Goal: Task Accomplishment & Management: Use online tool/utility

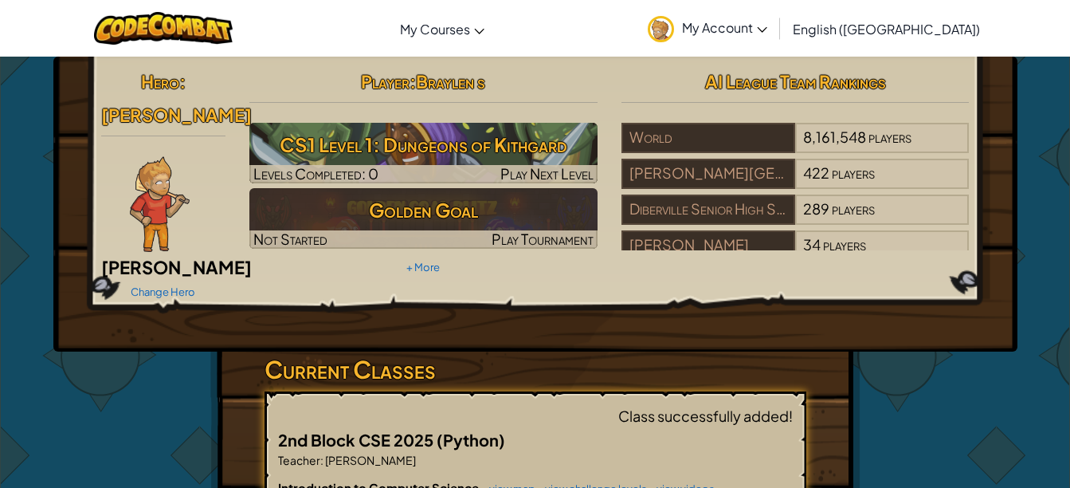
scroll to position [159, 0]
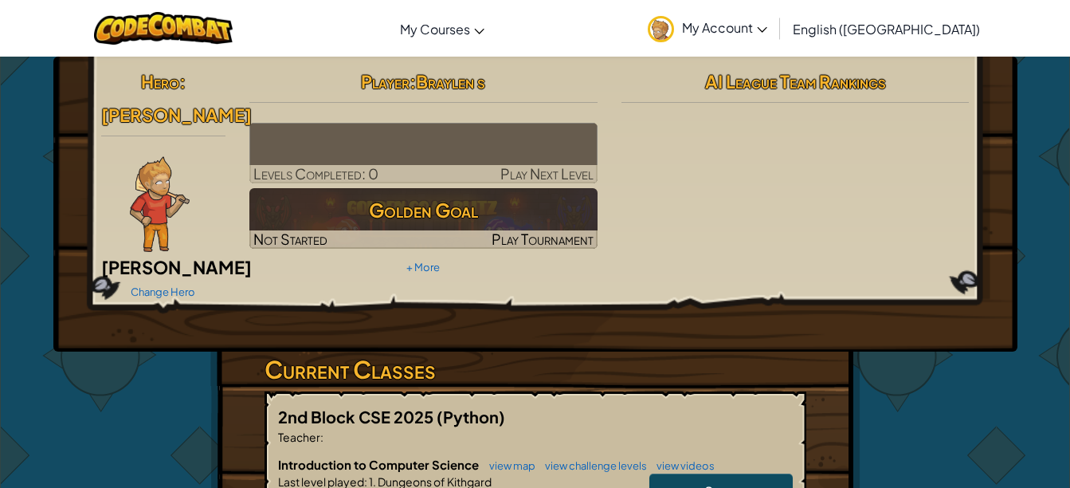
scroll to position [159, 0]
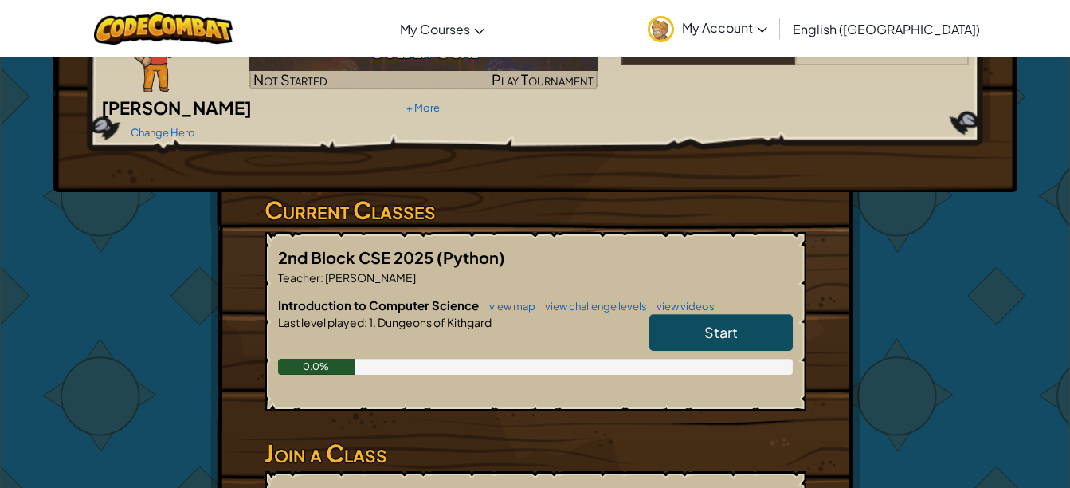
click at [705, 323] on span "Start" at bounding box center [721, 332] width 33 height 18
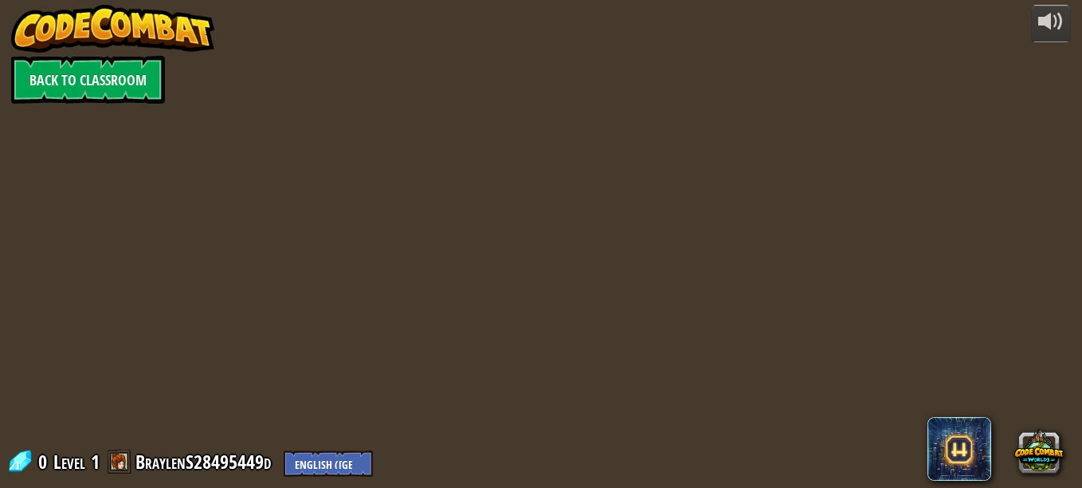
click at [699, 463] on div "powered by Back to Classroom 0 Level 1 BraylenS28495449d English ([GEOGRAPHIC_D…" at bounding box center [541, 244] width 1082 height 488
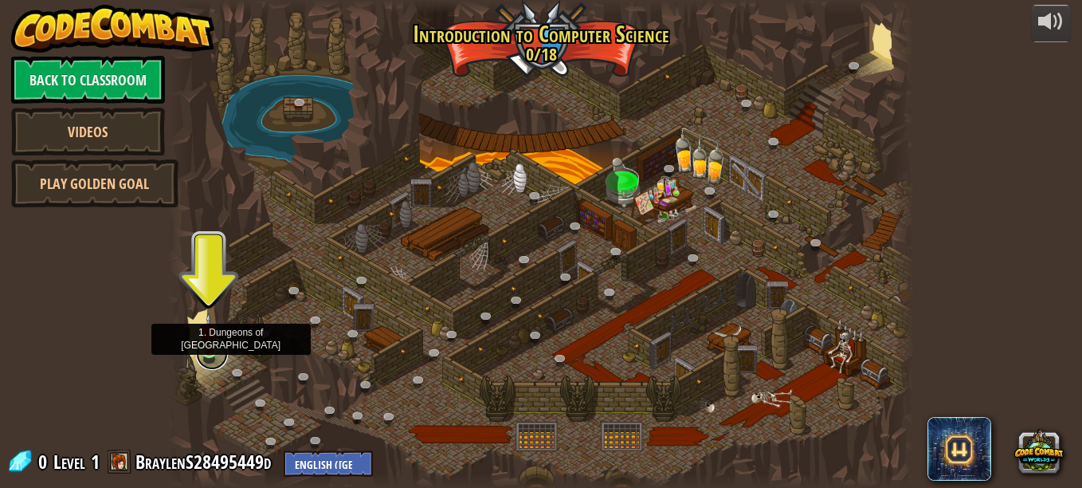
click at [210, 356] on link at bounding box center [212, 354] width 32 height 32
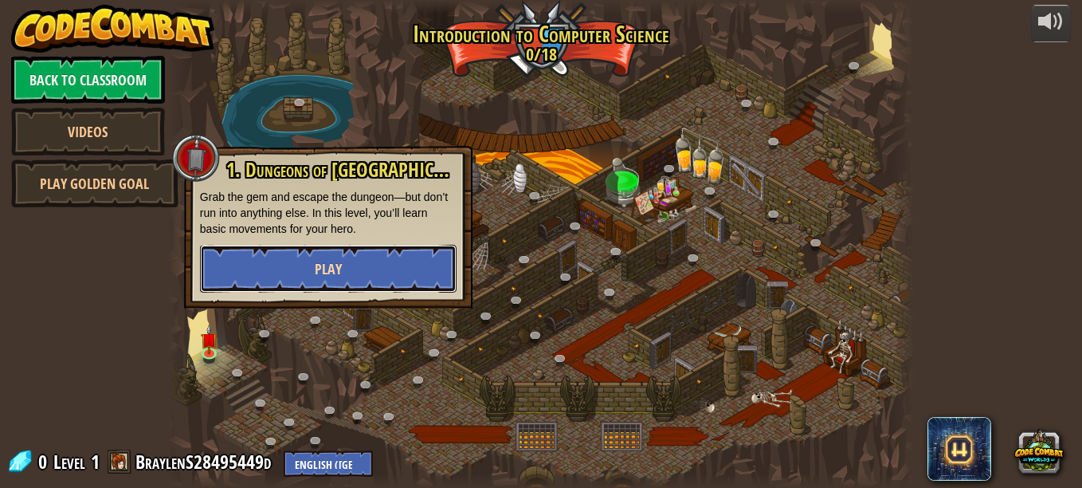
click at [347, 264] on button "Play" at bounding box center [328, 269] width 257 height 48
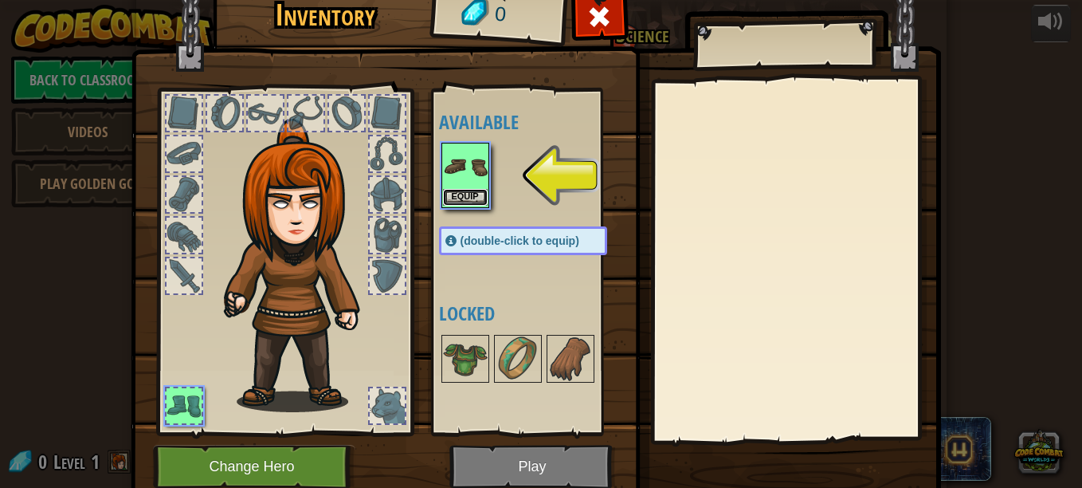
click at [453, 198] on button "Equip" at bounding box center [465, 197] width 45 height 17
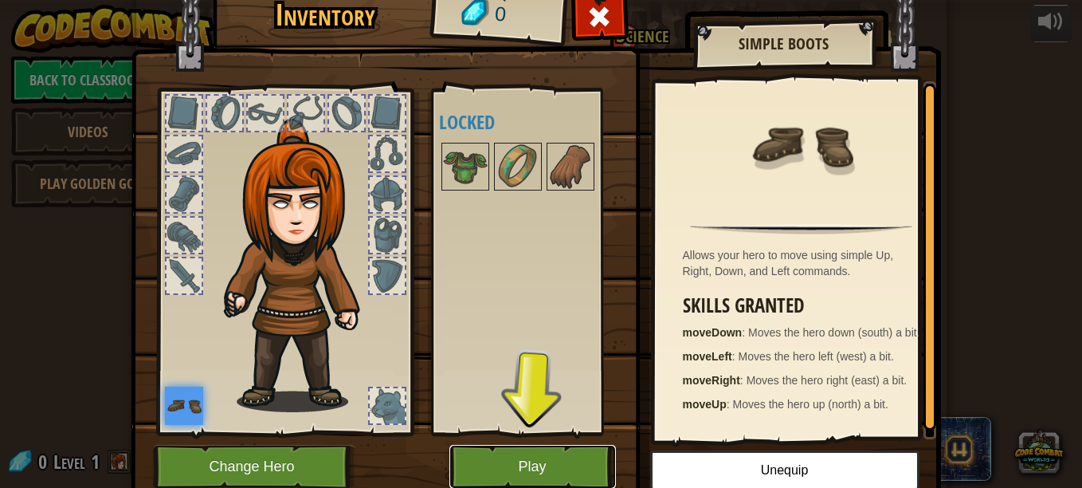
click at [489, 479] on button "Play" at bounding box center [533, 467] width 167 height 44
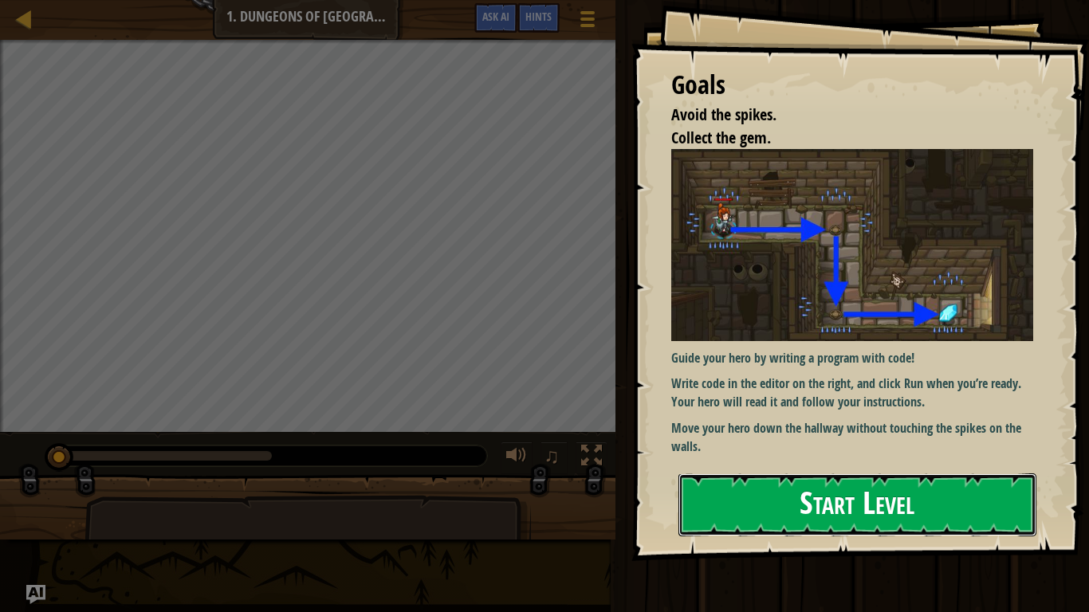
click at [826, 487] on button "Start Level" at bounding box center [857, 504] width 358 height 63
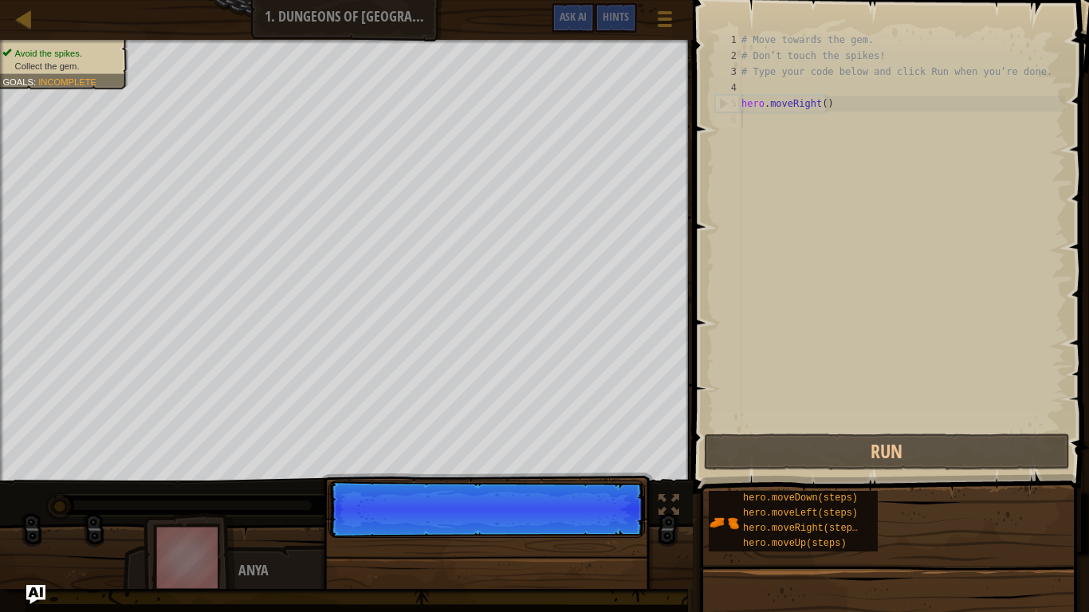
click at [583, 487] on p "Continue" at bounding box center [486, 509] width 316 height 57
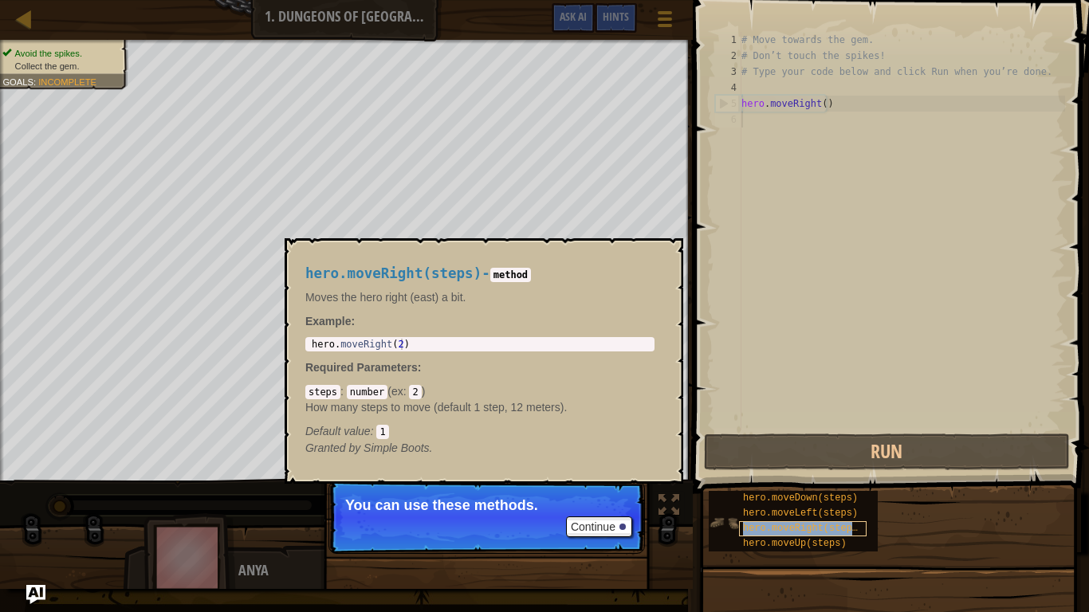
click at [745, 487] on span "hero.moveRight(steps)" at bounding box center [803, 528] width 120 height 11
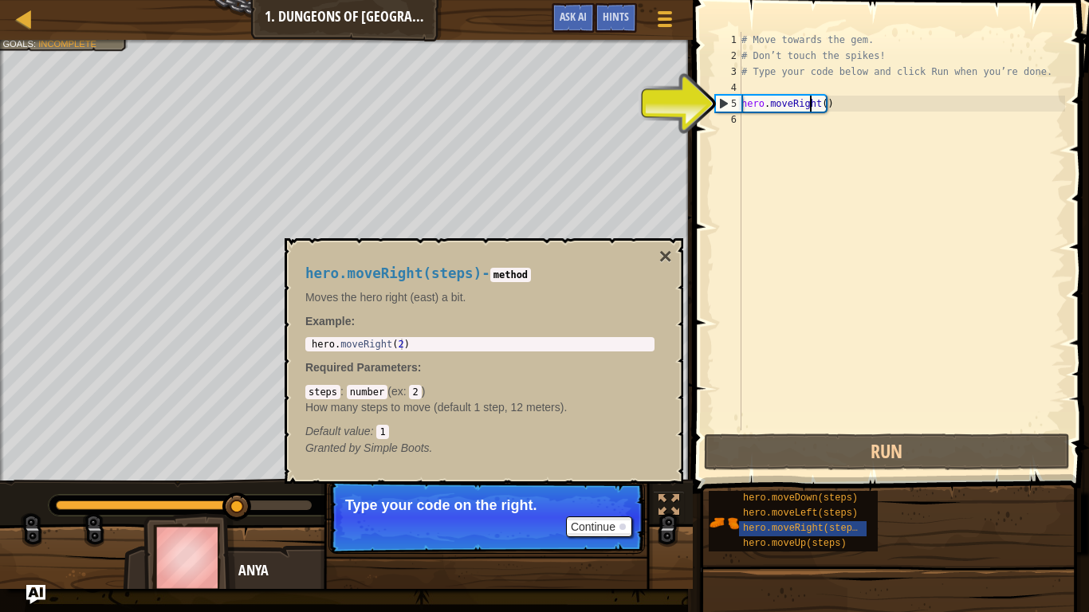
click at [810, 106] on div "# Move towards the gem. # Don’t touch the spikes! # Type your code below and cl…" at bounding box center [901, 247] width 327 height 430
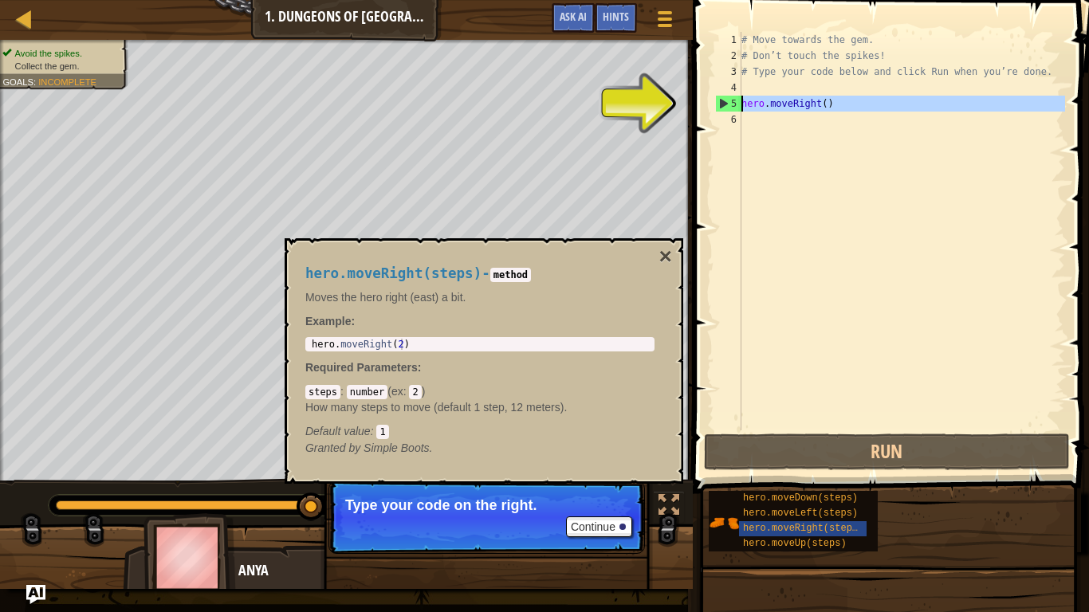
click at [725, 104] on div "5" at bounding box center [729, 104] width 26 height 16
type textarea "hero.moveRight()"
click at [725, 104] on div "5" at bounding box center [729, 104] width 26 height 16
click at [819, 104] on div "# Move towards the gem. # Don’t touch the spikes! # Type your code below and cl…" at bounding box center [901, 247] width 327 height 430
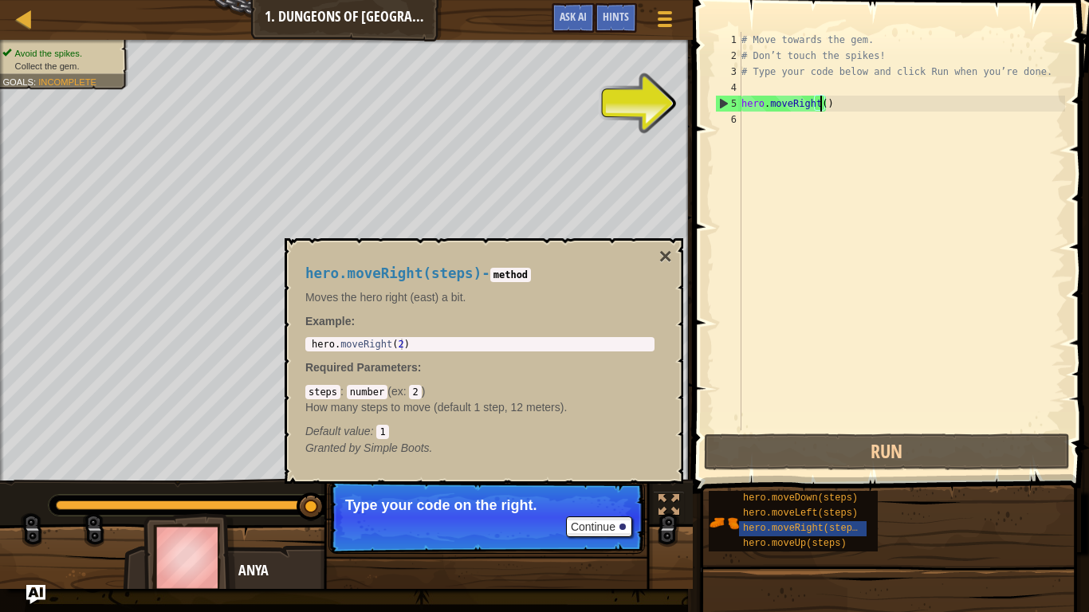
scroll to position [7, 6]
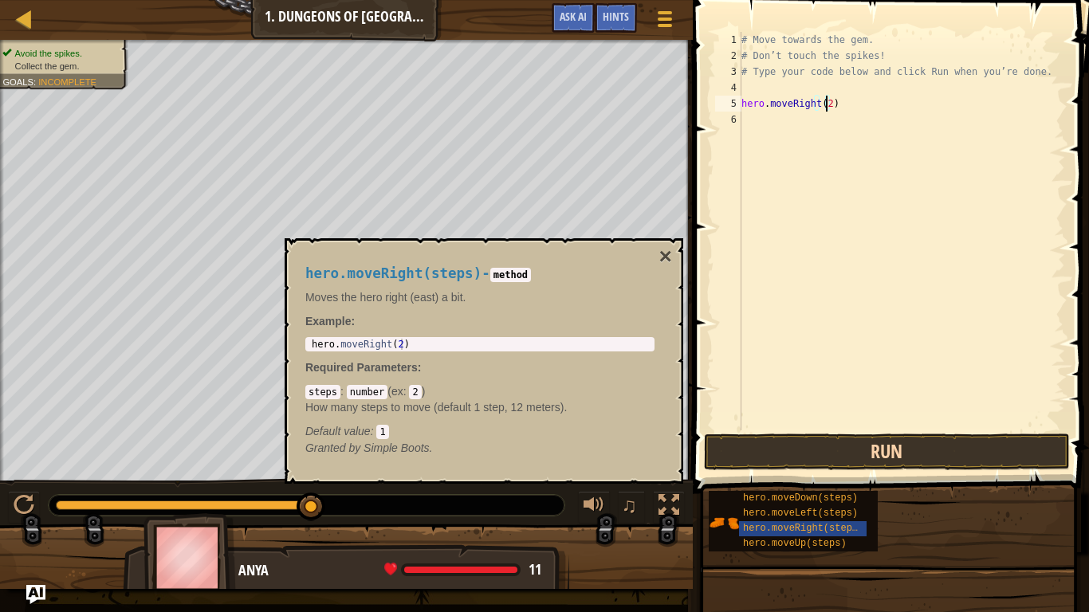
type textarea "hero.moveRight(2)"
click at [881, 452] on button "Run" at bounding box center [887, 452] width 366 height 37
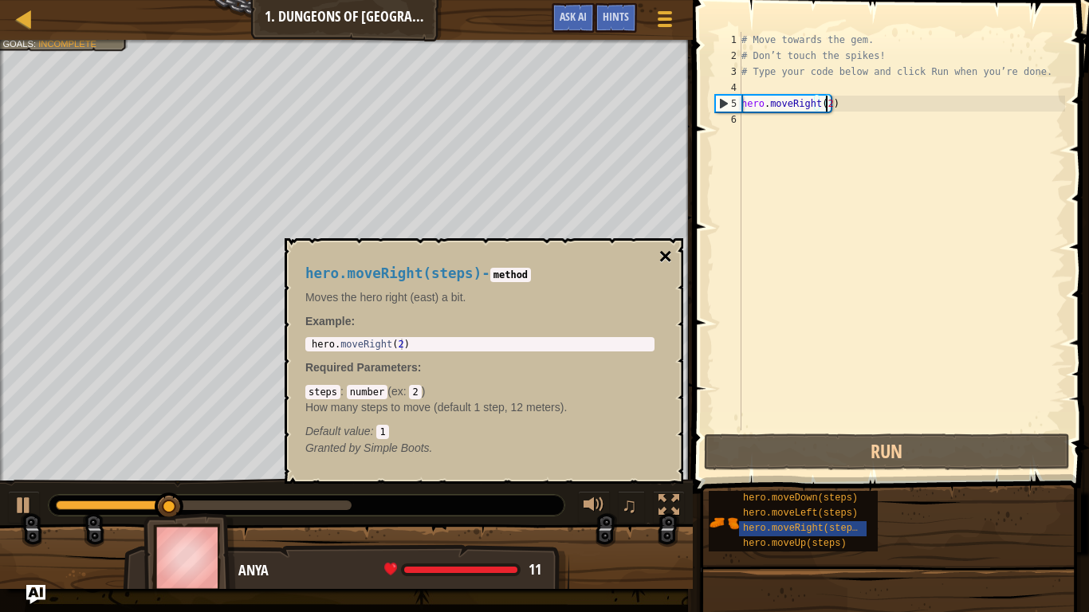
click at [667, 264] on button "×" at bounding box center [665, 256] width 13 height 22
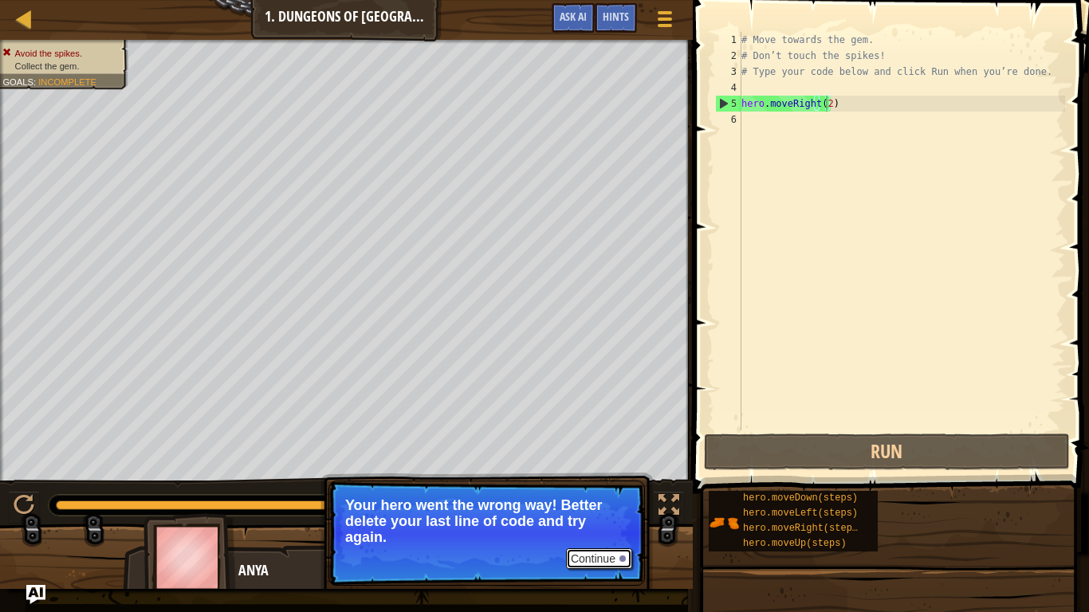
click at [621, 487] on button "Continue" at bounding box center [599, 558] width 66 height 21
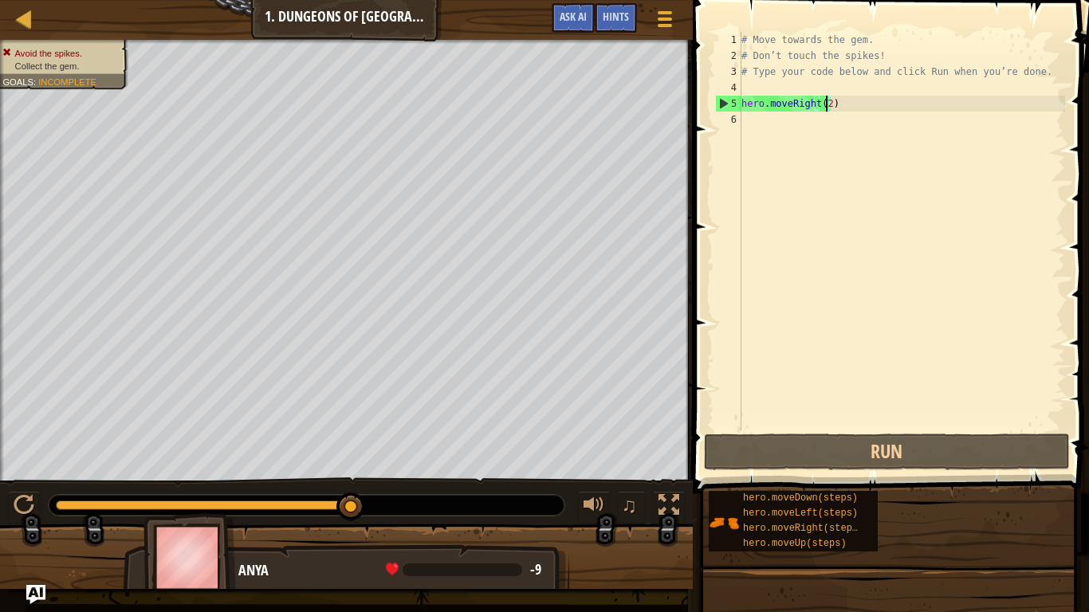
click at [761, 157] on div "# Move towards the gem. # Don’t touch the spikes! # Type your code below and cl…" at bounding box center [901, 247] width 327 height 430
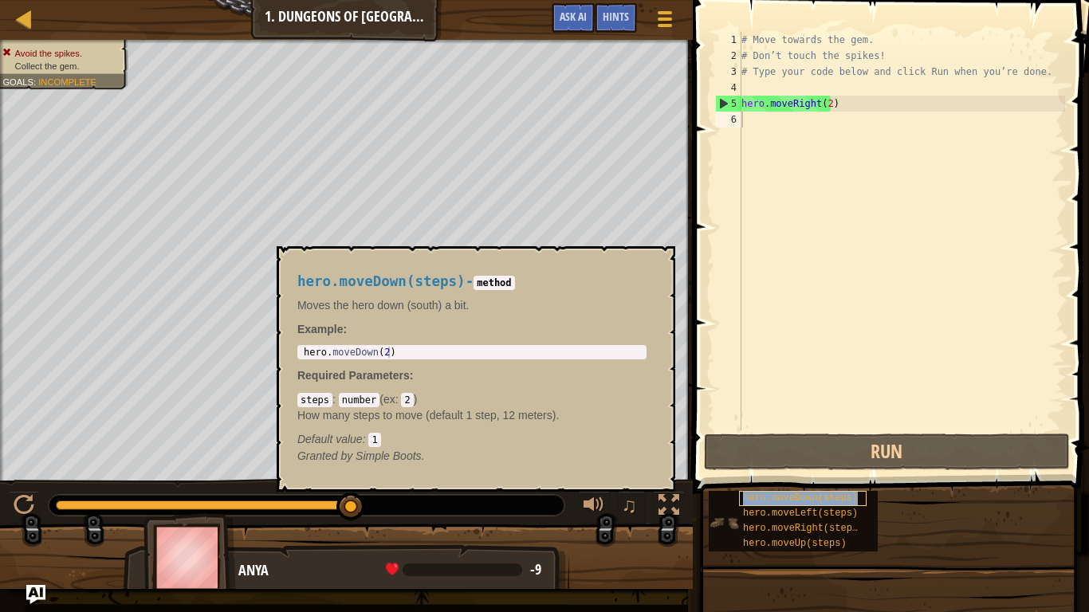
click at [807, 487] on span "hero.moveDown(steps)" at bounding box center [800, 498] width 115 height 11
type textarea "hero.moveDown(2)"
drag, startPoint x: 373, startPoint y: 348, endPoint x: 298, endPoint y: 351, distance: 75.0
click at [298, 351] on div "hero.moveDown(2) 1 hero . moveDown ( 2 ) הההההההההההההההההההההההההההההההההההההה…" at bounding box center [471, 352] width 349 height 14
type textarea "hero.moveRight(2)"
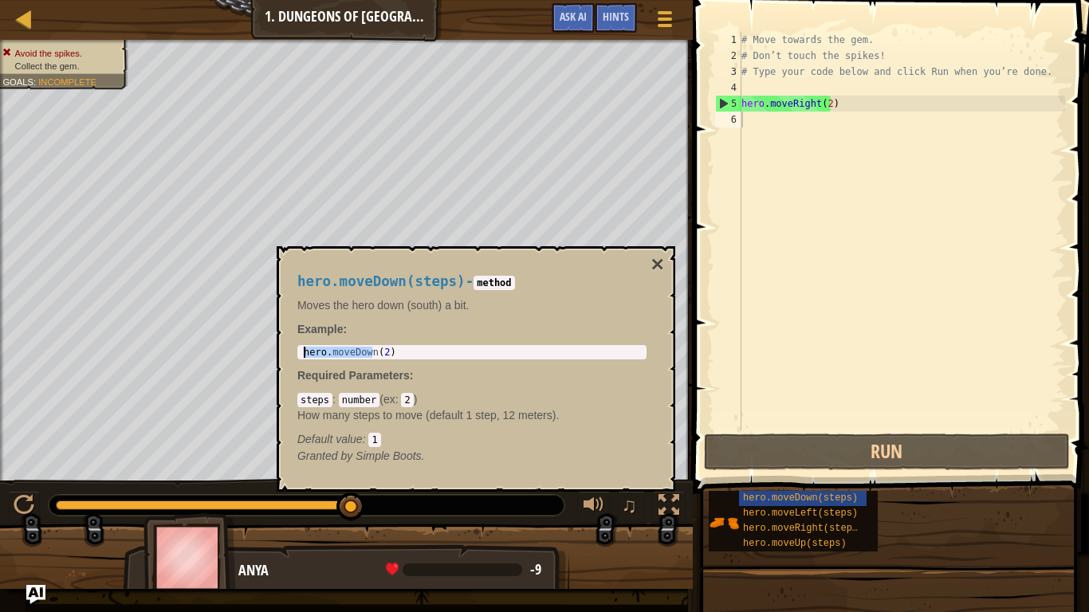
click at [765, 108] on div "# Move towards the gem. # Don’t touch the spikes! # Type your code below and cl…" at bounding box center [901, 247] width 327 height 430
click at [760, 131] on div "# Move towards the gem. # Don’t touch the spikes! # Type your code below and cl…" at bounding box center [901, 247] width 327 height 430
paste textarea "hero.moveDown"
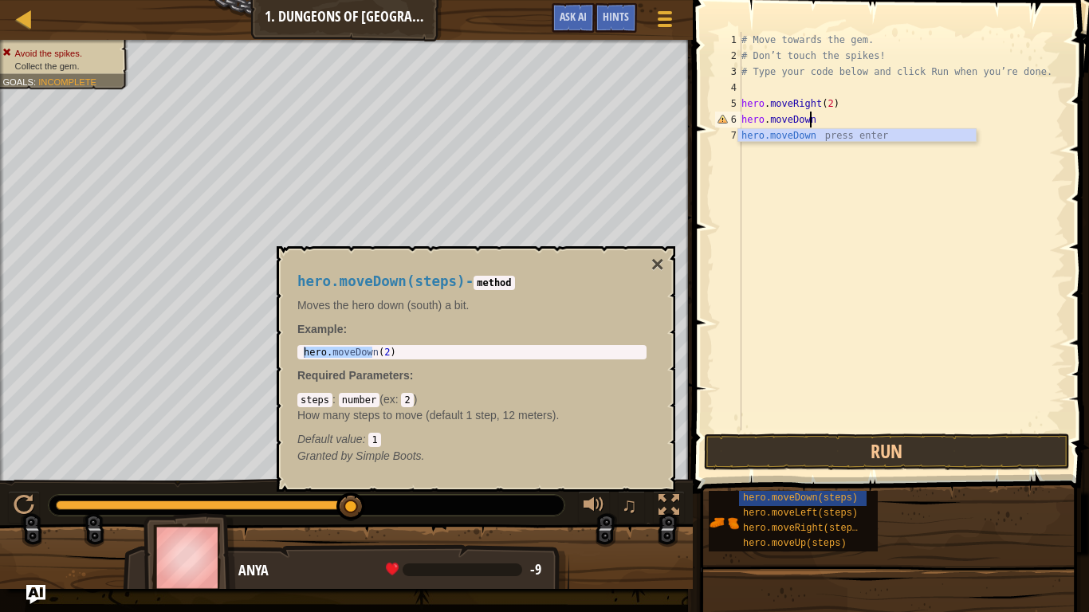
click at [848, 108] on div "# Move towards the gem. # Don’t touch the spikes! # Type your code below and cl…" at bounding box center [901, 247] width 327 height 430
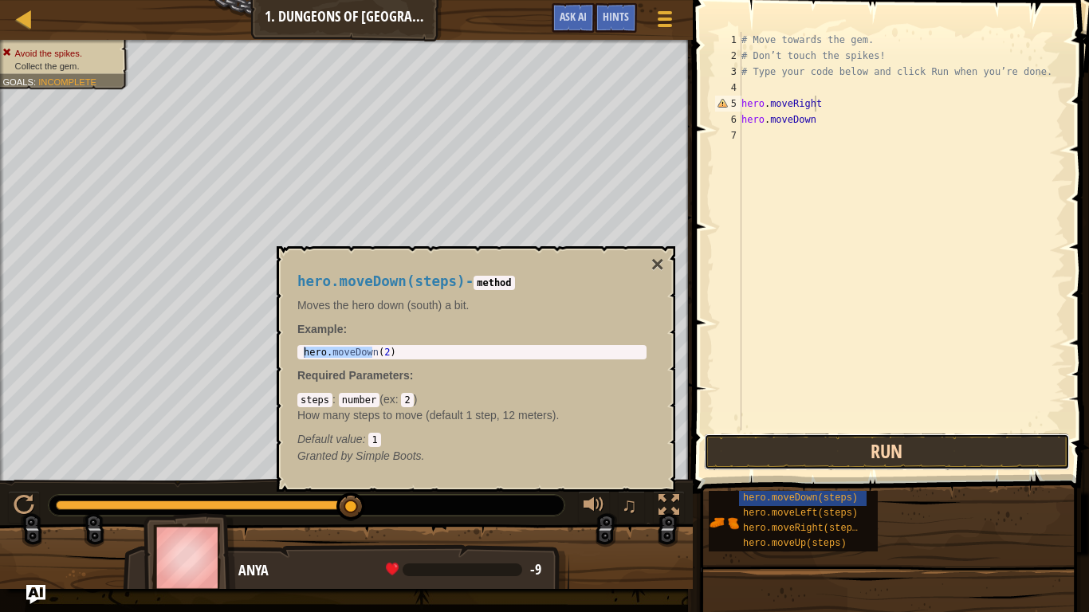
click at [818, 447] on button "Run" at bounding box center [887, 452] width 366 height 37
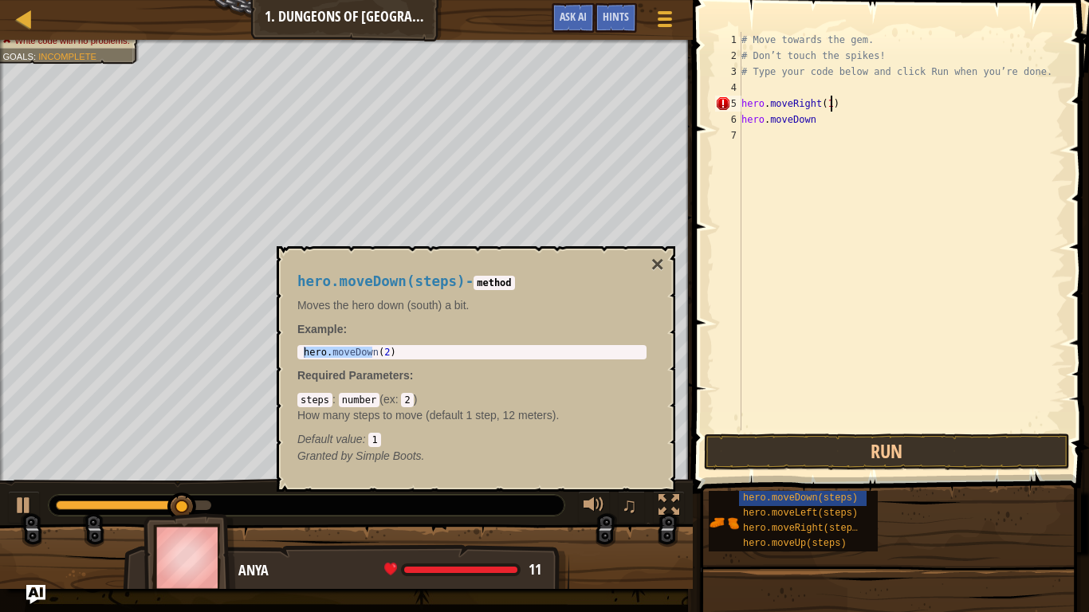
type textarea "hero.moveRight(1)"
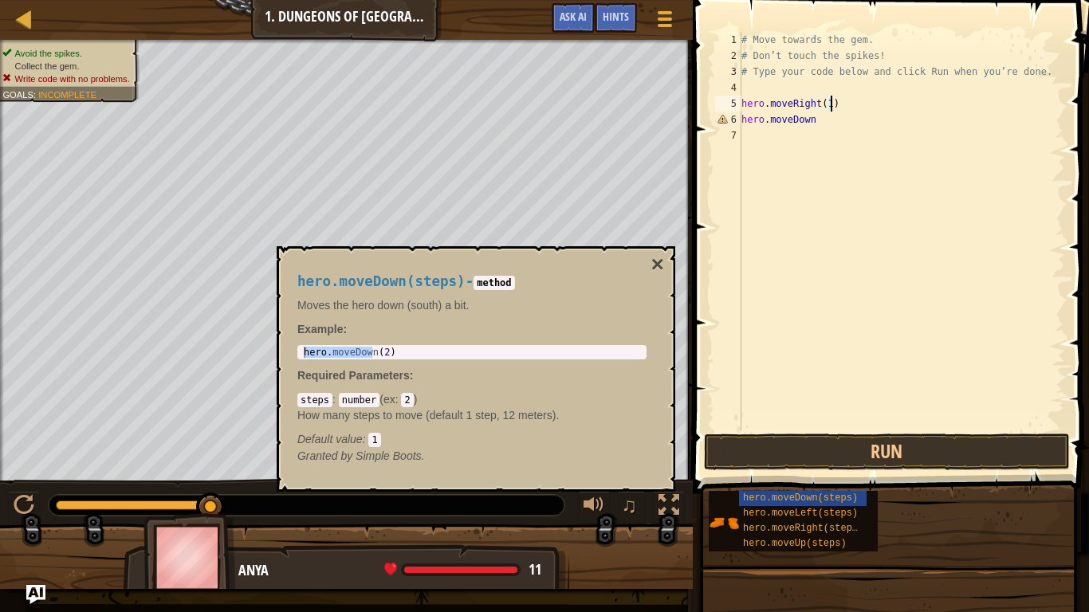
click at [843, 135] on div "# Move towards the gem. # Don’t touch the spikes! # Type your code below and cl…" at bounding box center [901, 247] width 327 height 430
click at [826, 129] on div "# Move towards the gem. # Don’t touch the spikes! # Type your code below and cl…" at bounding box center [901, 247] width 327 height 430
click at [823, 124] on div "# Move towards the gem. # Don’t touch the spikes! # Type your code below and cl…" at bounding box center [901, 247] width 327 height 430
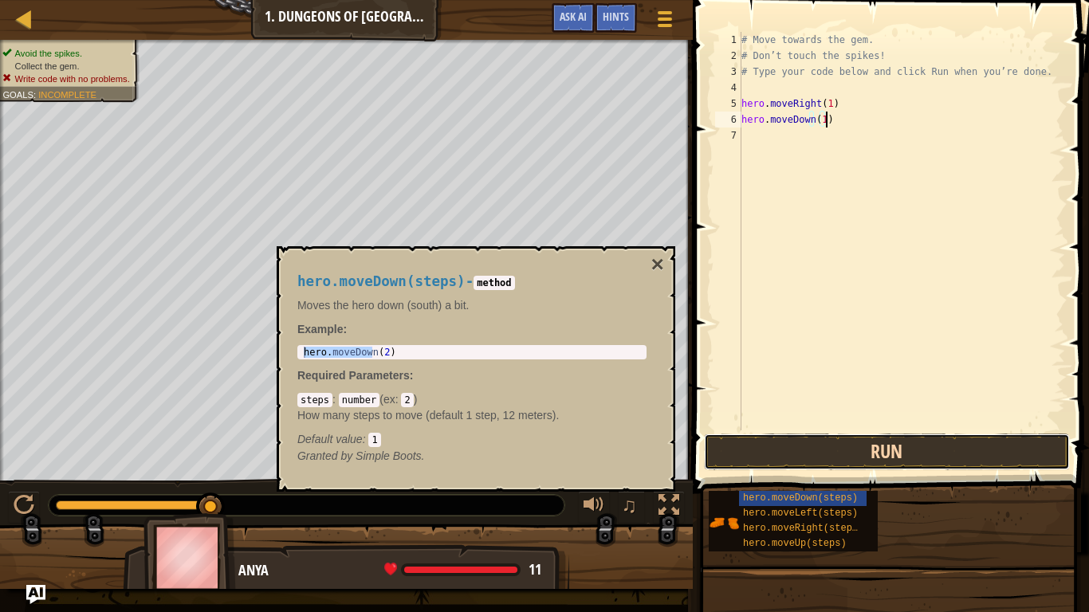
click at [847, 444] on button "Run" at bounding box center [887, 452] width 366 height 37
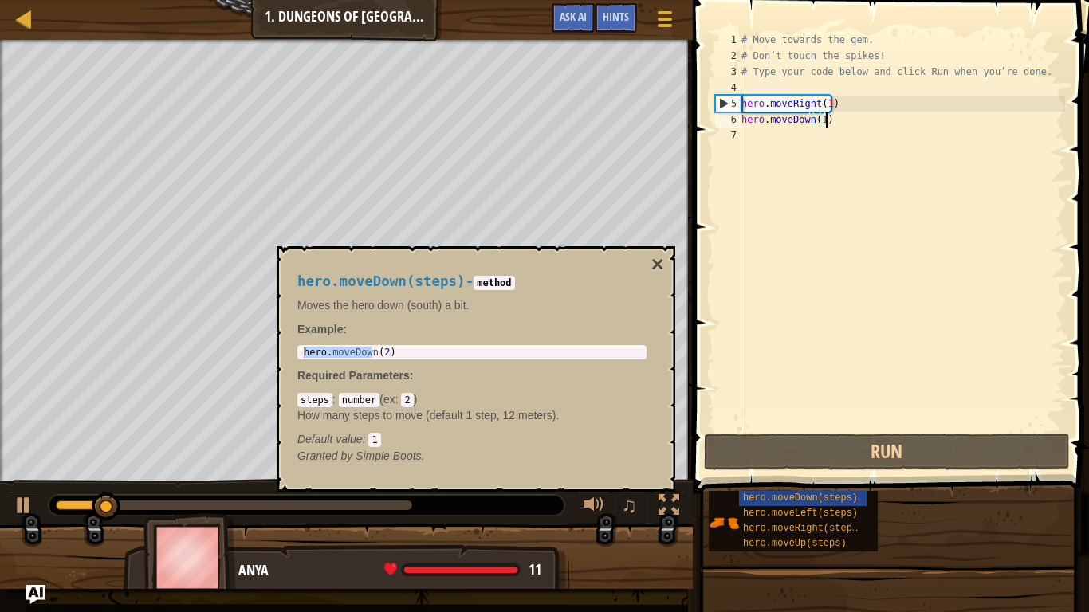
click at [643, 256] on div "hero.moveDown(steps) - method Moves the hero down (south) a bit. Example : hero…" at bounding box center [476, 368] width 399 height 245
click at [649, 265] on div "hero.moveDown(steps) - method Moves the hero down (south) a bit. Example : hero…" at bounding box center [471, 369] width 371 height 220
click at [658, 264] on button "×" at bounding box center [657, 264] width 13 height 22
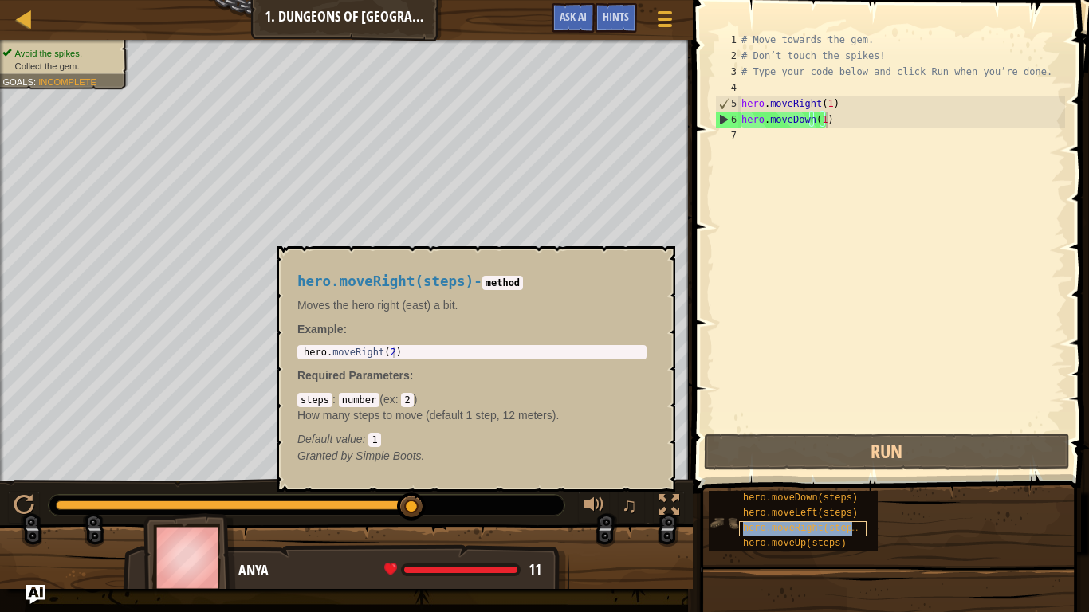
click at [803, 487] on span "hero.moveRight(steps)" at bounding box center [803, 528] width 120 height 11
drag, startPoint x: 830, startPoint y: 101, endPoint x: 732, endPoint y: 104, distance: 98.9
click at [732, 104] on div "hero.moveDown(1) 1 2 3 4 5 6 7 # Move towards the gem. # Don’t touch the spikes…" at bounding box center [888, 231] width 353 height 399
type textarea "hero.moveRight(1)"
click at [786, 144] on div "# Move towards the gem. # Don’t touch the spikes! # Type your code below and cl…" at bounding box center [901, 247] width 327 height 430
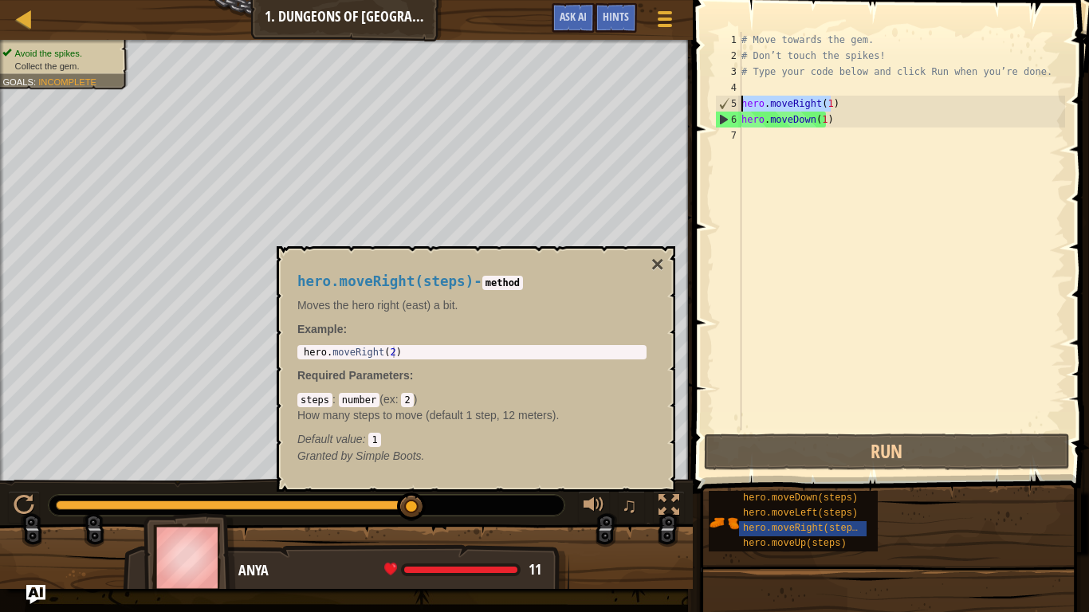
scroll to position [7, 0]
paste textarea "hero.moveRight(1)"
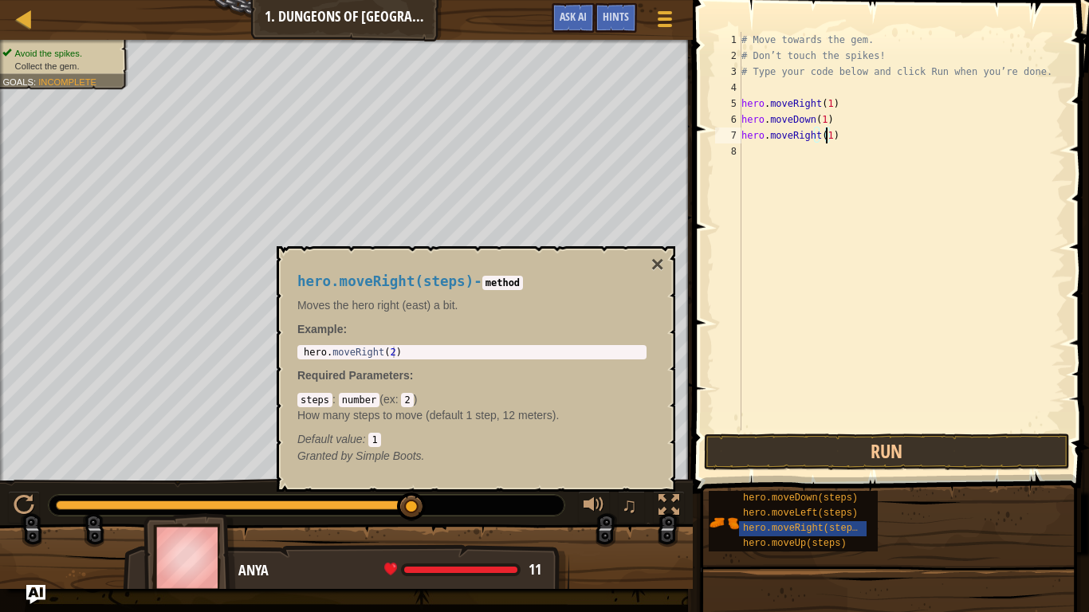
click at [826, 139] on div "# Move towards the gem. # Don’t touch the spikes! # Type your code below and cl…" at bounding box center [901, 247] width 327 height 430
type textarea "hero.moveRight(2)"
click at [932, 438] on button "Run" at bounding box center [887, 452] width 366 height 37
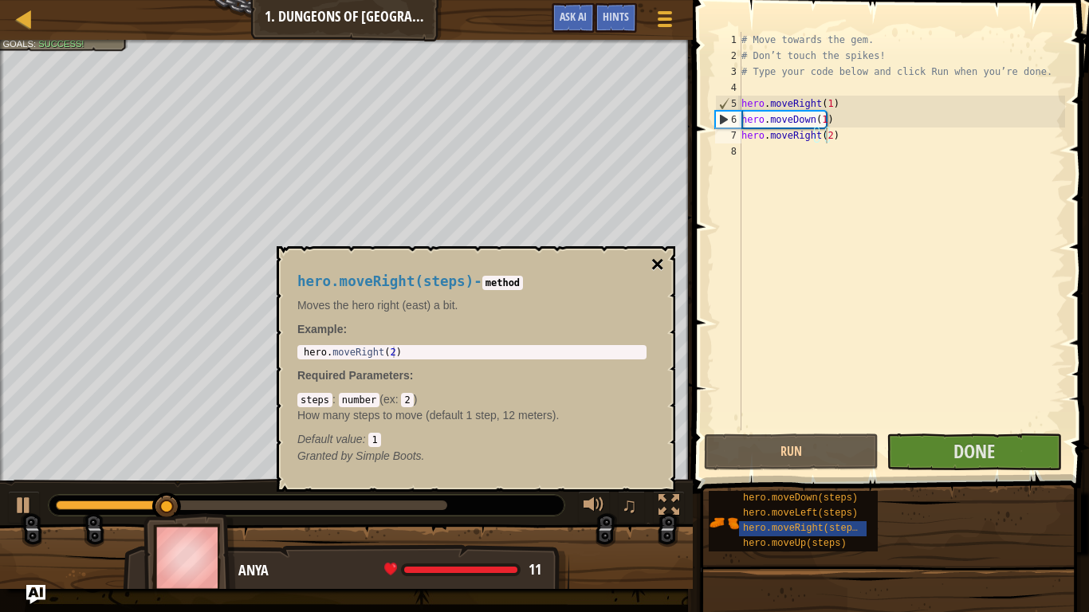
click at [655, 261] on button "×" at bounding box center [657, 264] width 13 height 22
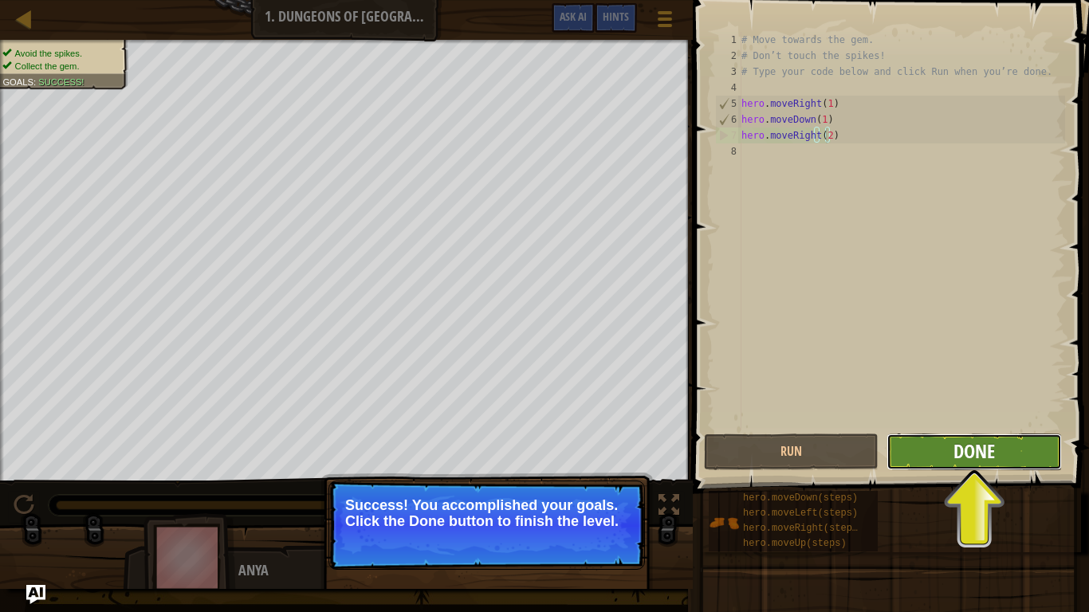
click at [953, 440] on span "Done" at bounding box center [973, 451] width 41 height 26
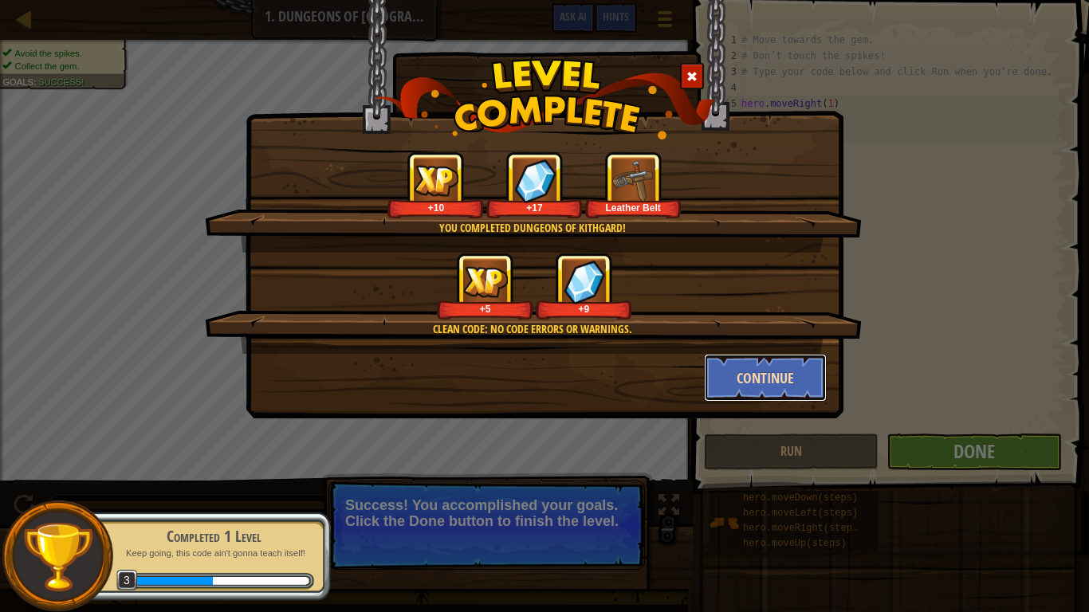
click at [737, 374] on button "Continue" at bounding box center [766, 378] width 124 height 48
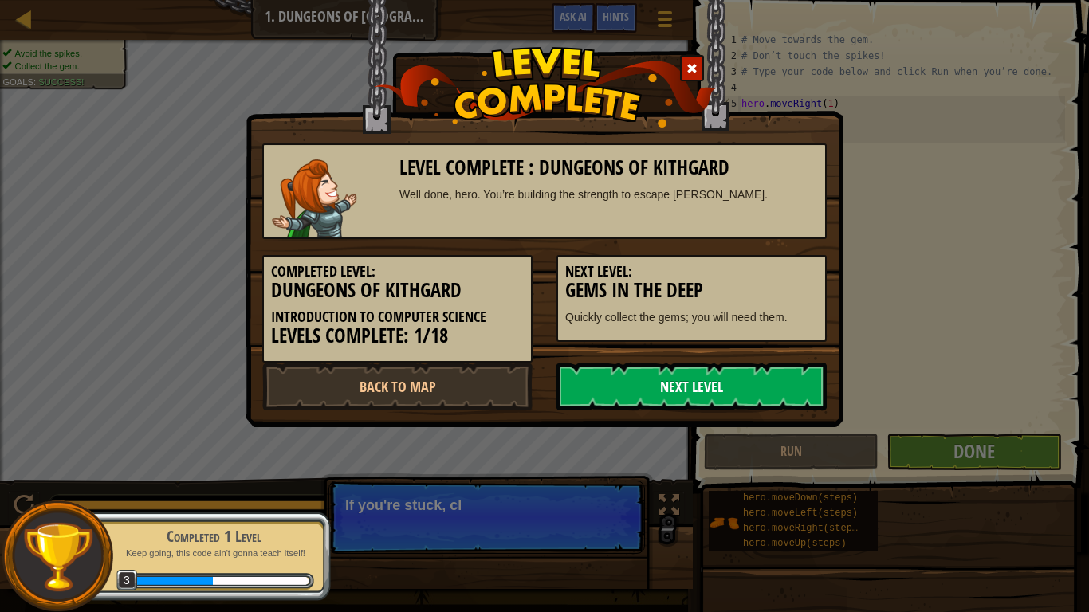
click at [690, 383] on link "Next Level" at bounding box center [691, 387] width 270 height 48
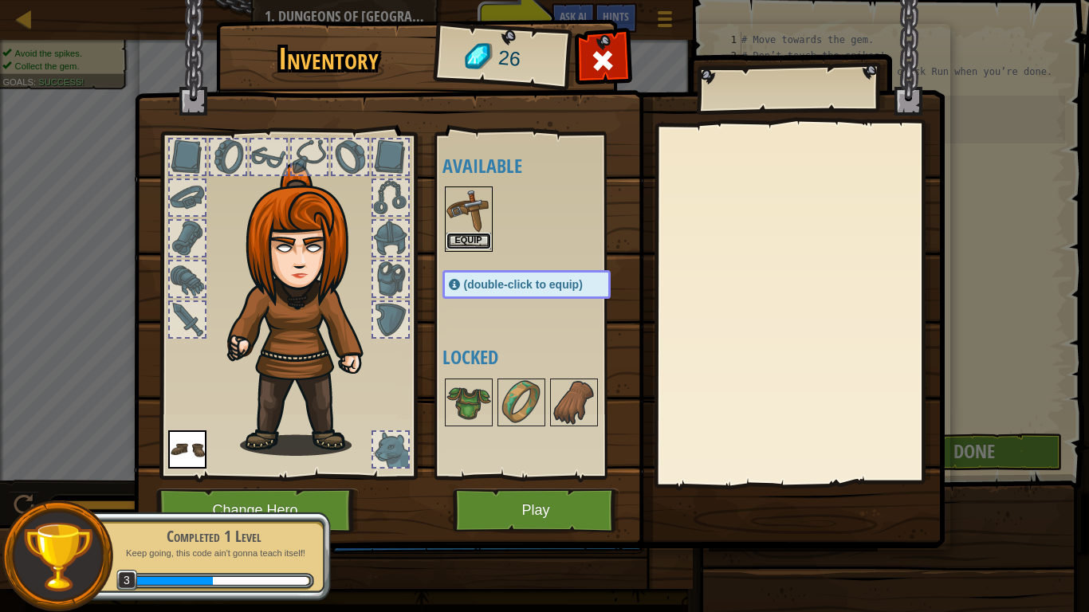
click at [457, 238] on button "Equip" at bounding box center [468, 241] width 45 height 17
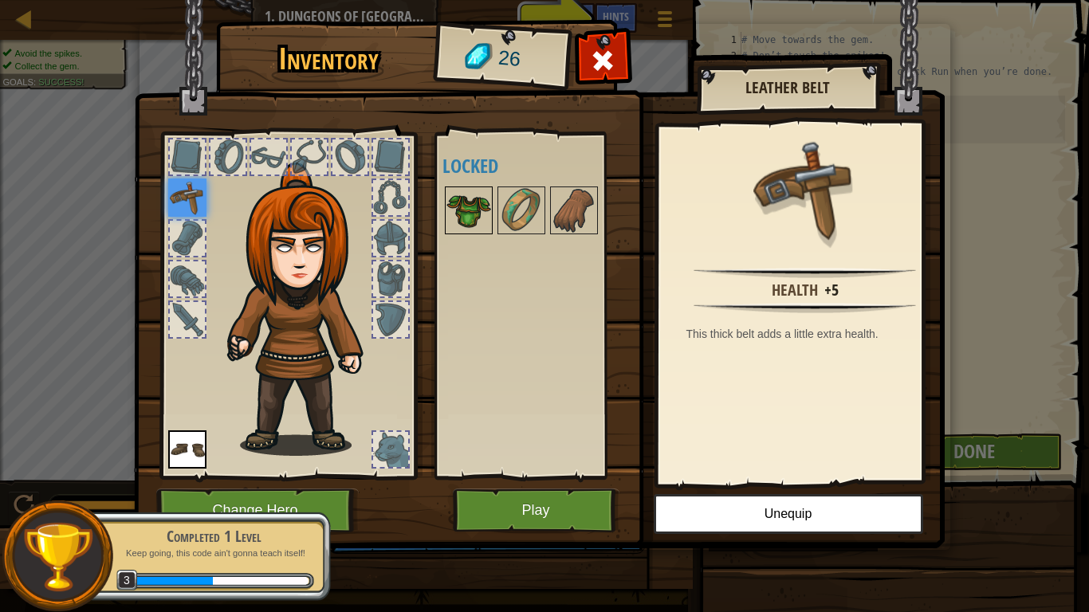
click at [473, 225] on img at bounding box center [468, 210] width 45 height 45
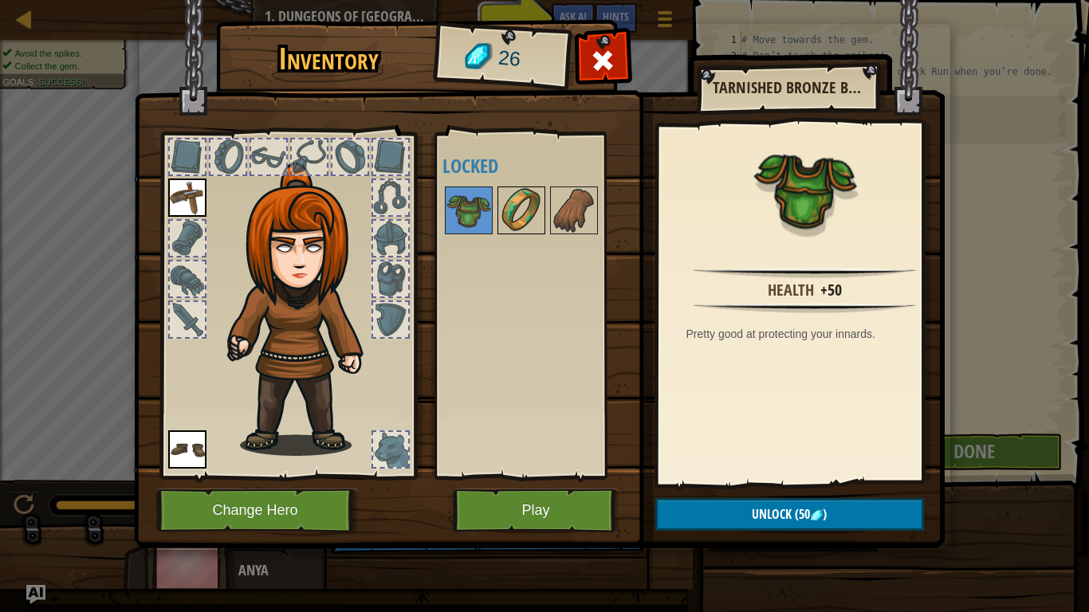
click at [510, 198] on img at bounding box center [521, 210] width 45 height 45
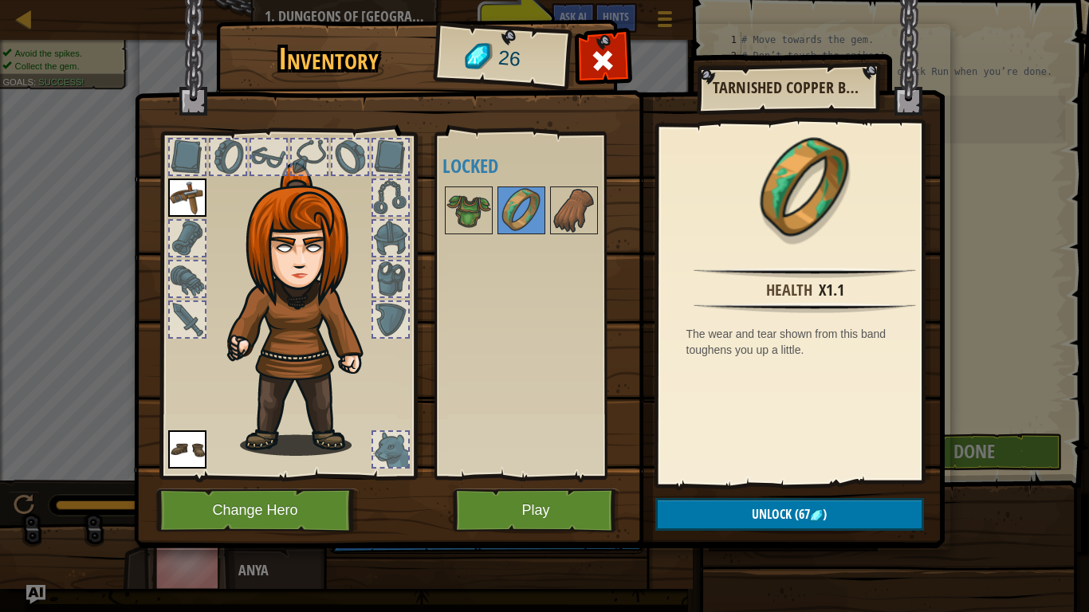
click at [606, 204] on div at bounding box center [542, 210] width 200 height 53
click at [591, 205] on img at bounding box center [574, 210] width 45 height 45
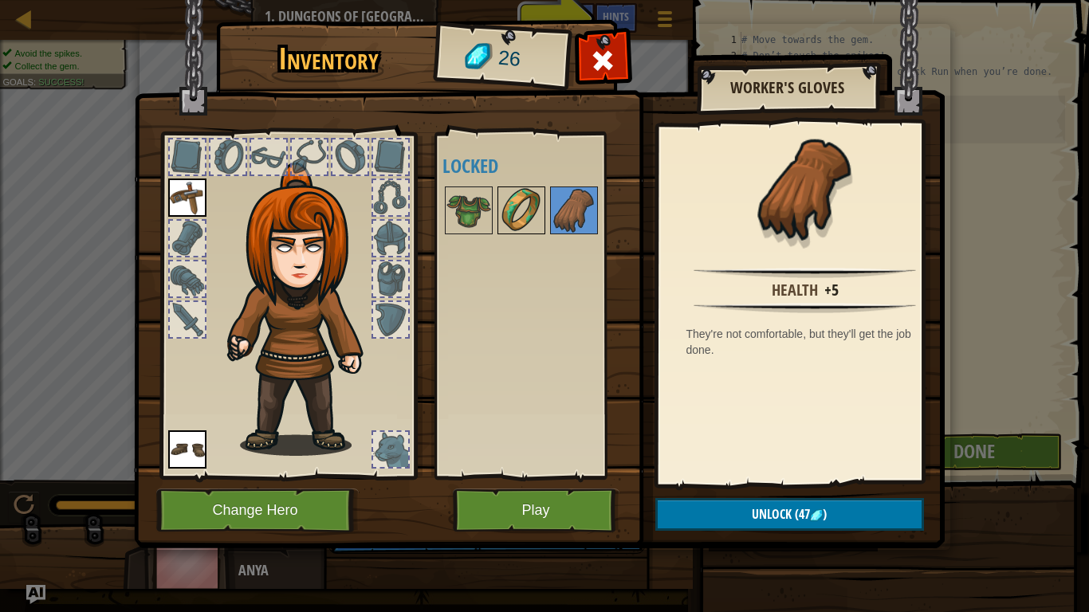
click at [507, 195] on img at bounding box center [521, 210] width 45 height 45
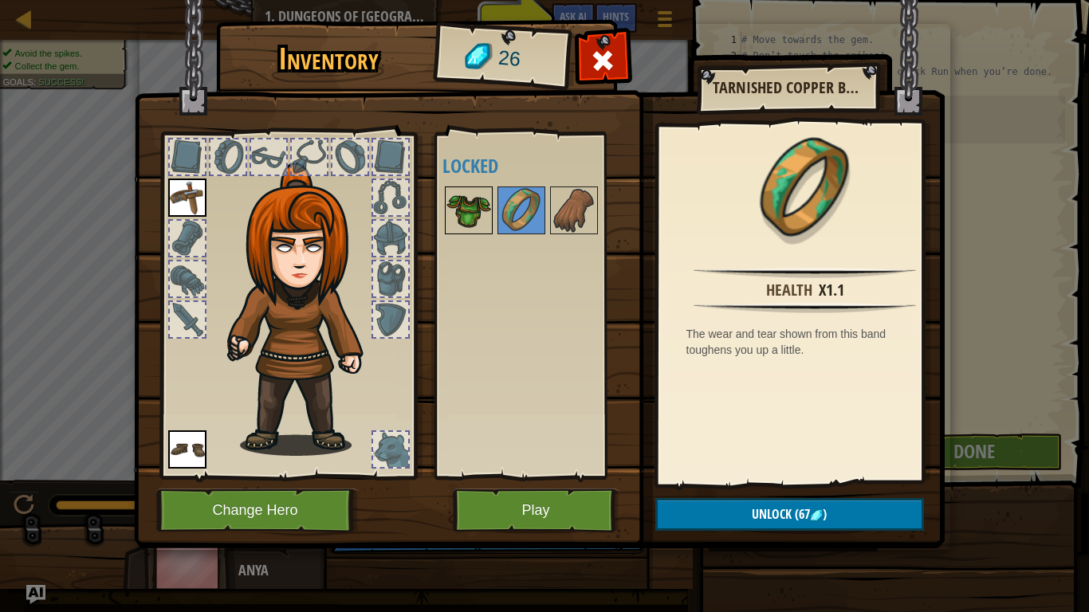
click at [466, 194] on img at bounding box center [468, 210] width 45 height 45
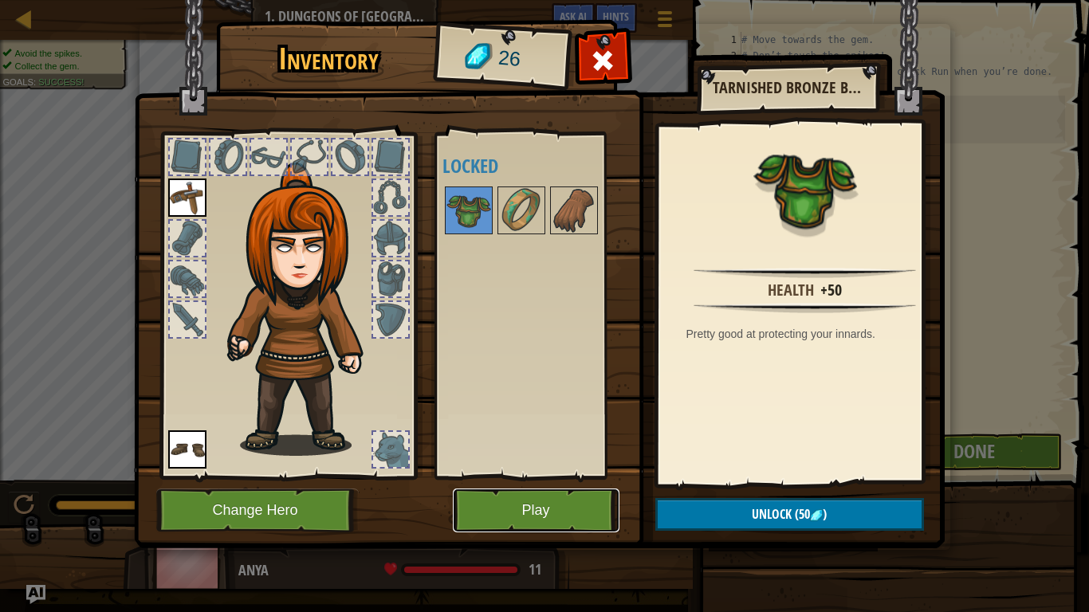
click at [506, 487] on button "Play" at bounding box center [536, 511] width 167 height 44
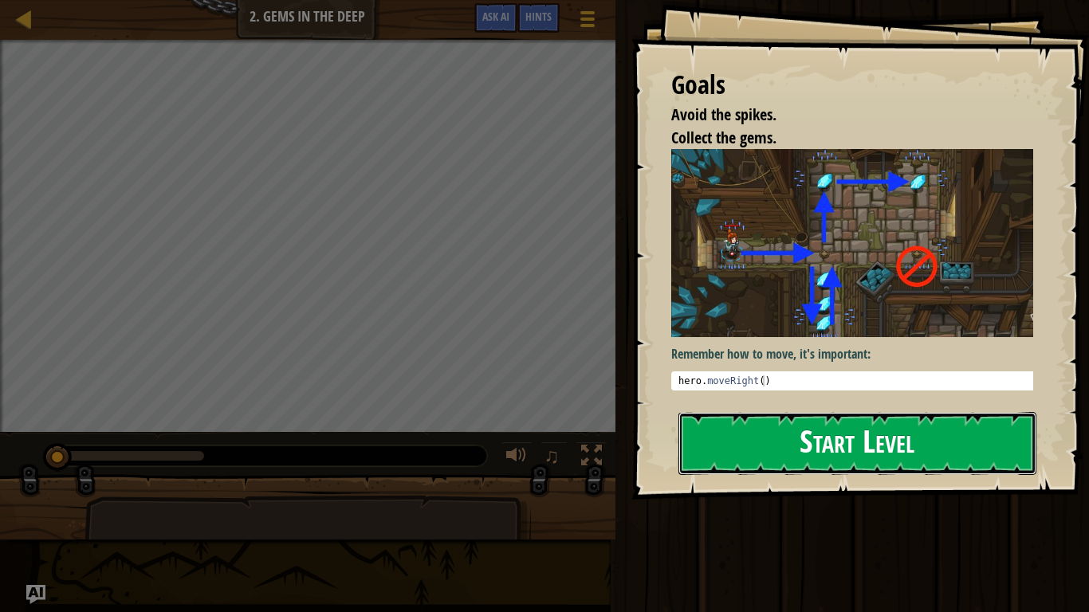
click at [839, 427] on button "Start Level" at bounding box center [857, 443] width 358 height 63
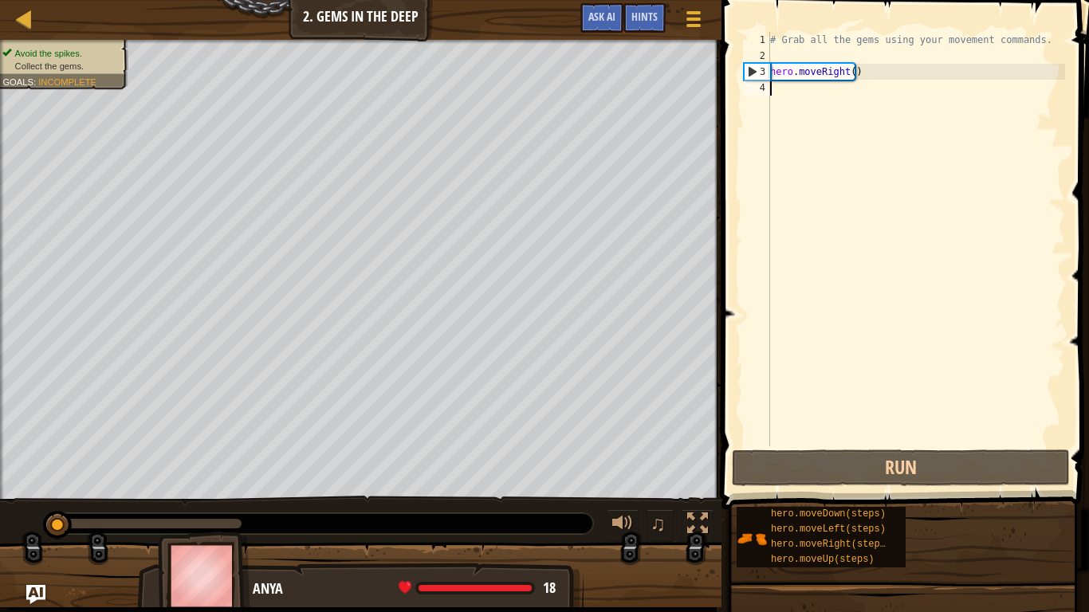
click at [847, 76] on div "# Grab all the gems using your movement commands. hero . moveRight ( )" at bounding box center [916, 255] width 298 height 446
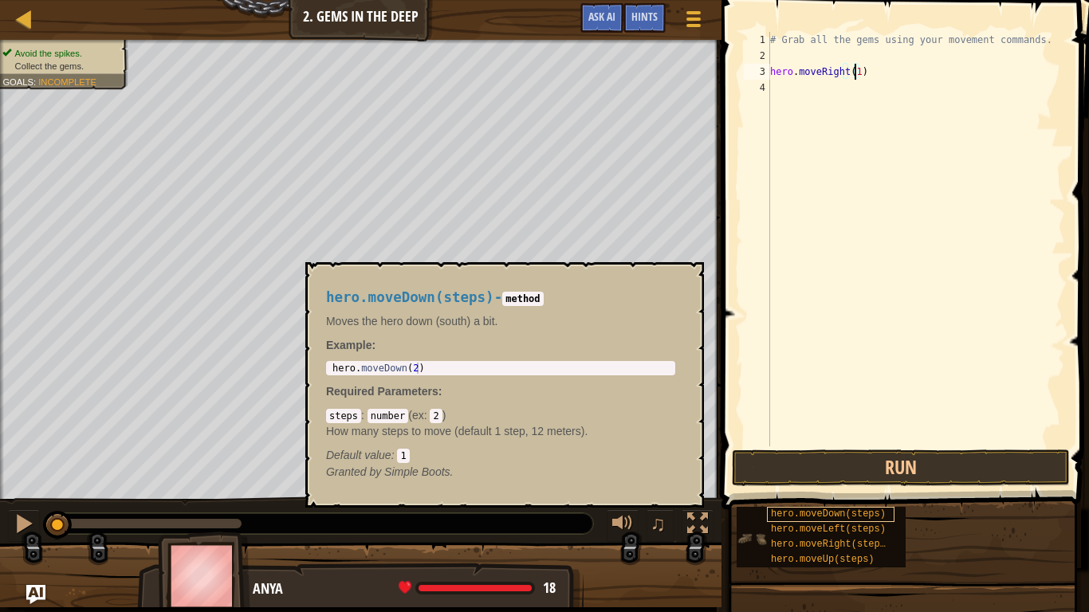
type textarea "hero.moveRight(1)"
click at [817, 487] on span "hero.moveDown(steps)" at bounding box center [828, 513] width 115 height 11
click at [811, 487] on span "hero.moveDown(steps)" at bounding box center [828, 513] width 115 height 11
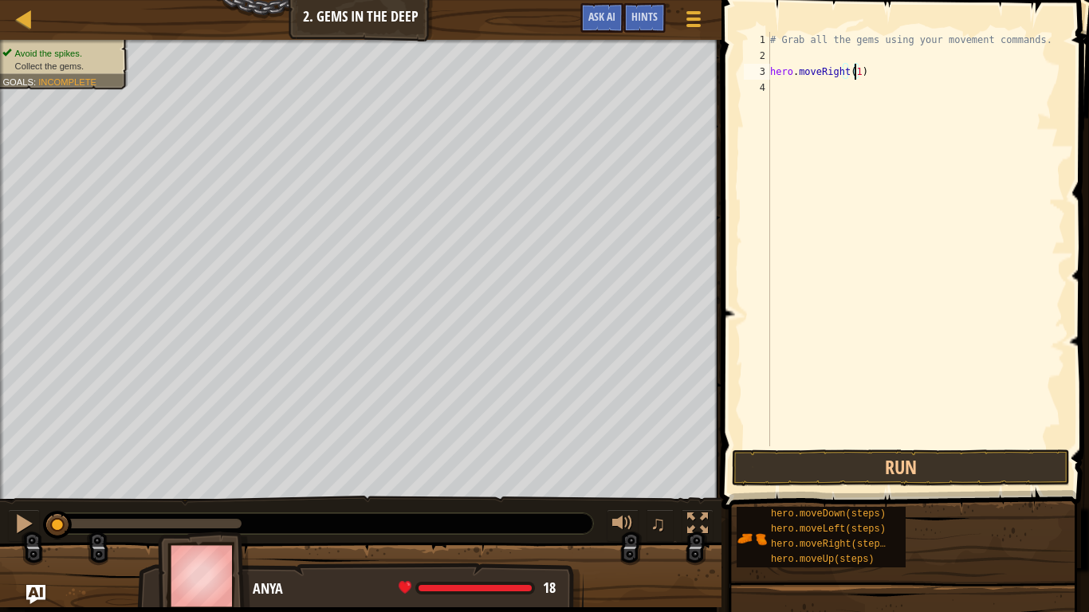
click at [867, 98] on div "# Grab all the gems using your movement commands. hero . moveRight ( 1 )" at bounding box center [916, 255] width 298 height 446
click at [865, 84] on div "# Grab all the gems using your movement commands. hero . moveRight ( 1 ) hero .…" at bounding box center [916, 255] width 298 height 446
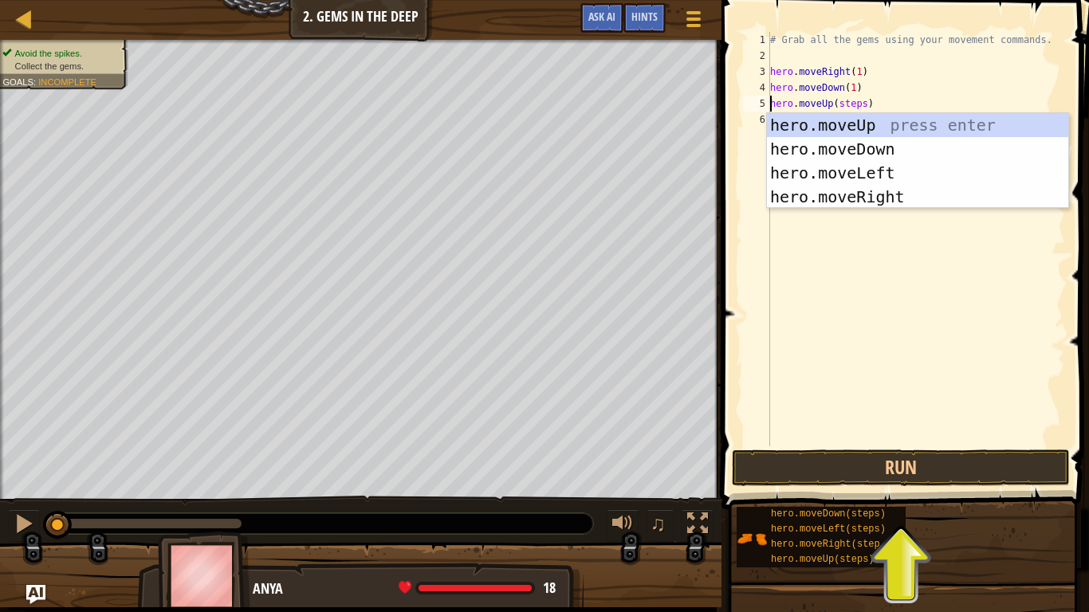
click at [857, 104] on div "# Grab all the gems using your movement commands. hero . moveRight ( 1 ) hero .…" at bounding box center [916, 255] width 298 height 446
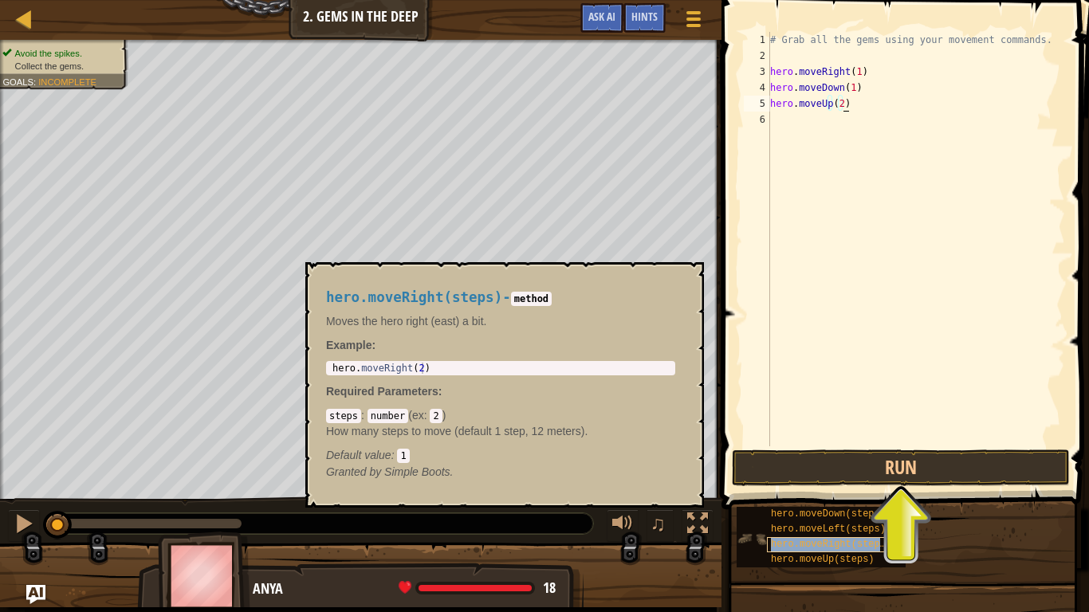
click at [846, 487] on span "hero.moveRight(steps)" at bounding box center [831, 544] width 120 height 11
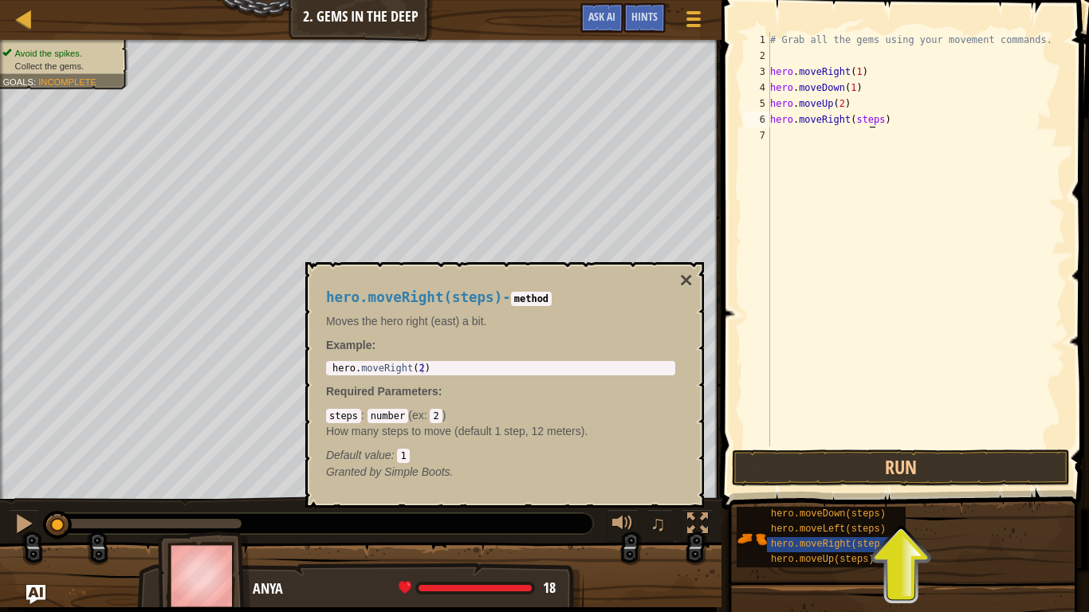
click at [871, 119] on div "# Grab all the gems using your movement commands. hero . moveRight ( 1 ) hero .…" at bounding box center [916, 255] width 298 height 446
click at [688, 284] on button "×" at bounding box center [686, 280] width 13 height 22
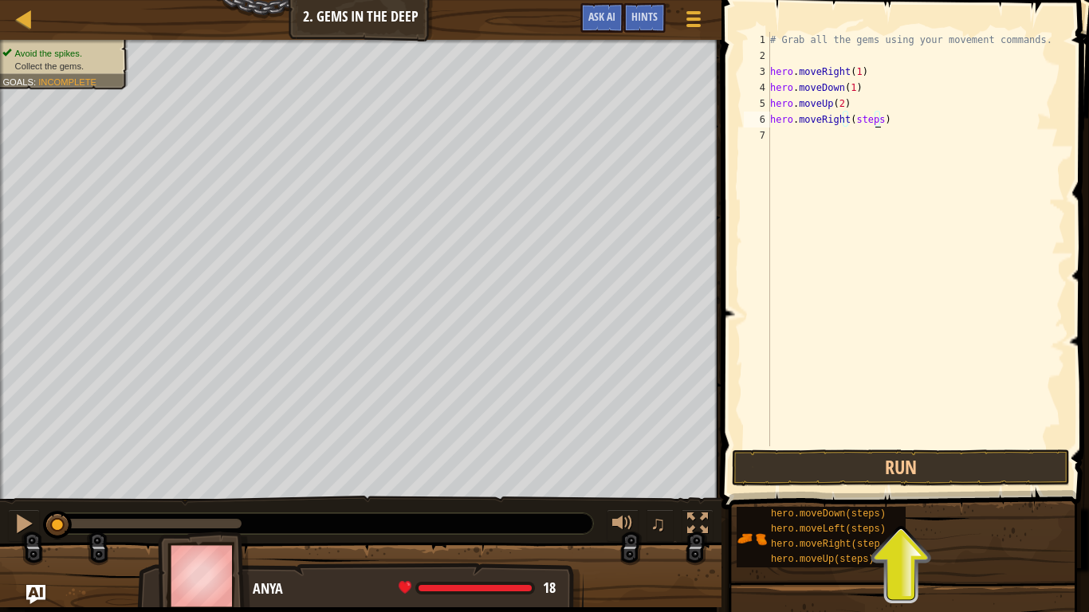
click at [875, 124] on div "# Grab all the gems using your movement commands. hero . moveRight ( 1 ) hero .…" at bounding box center [916, 255] width 298 height 446
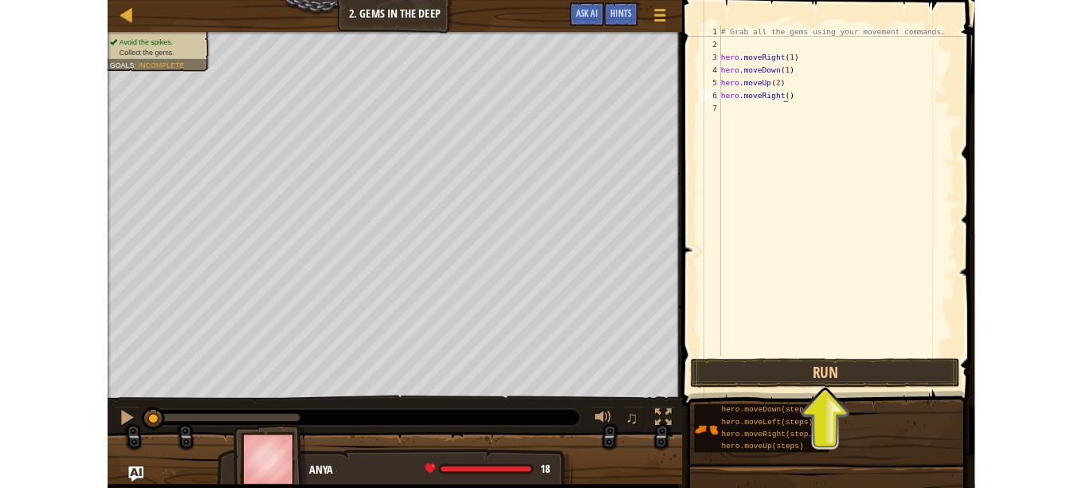
scroll to position [7, 6]
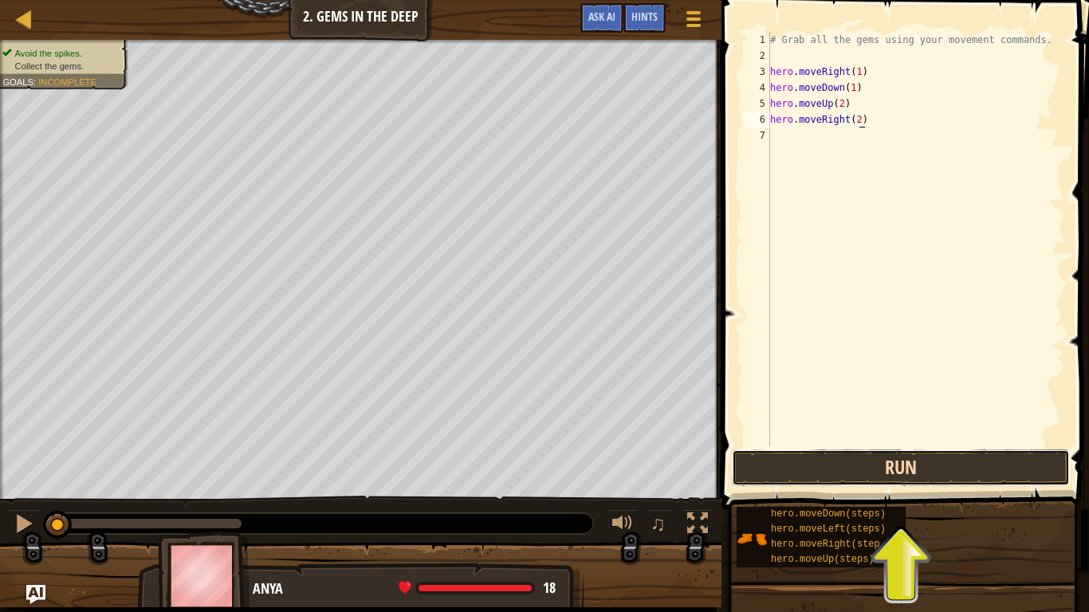
click at [884, 463] on button "Run" at bounding box center [901, 468] width 338 height 37
type textarea "hero.moveRight(2)"
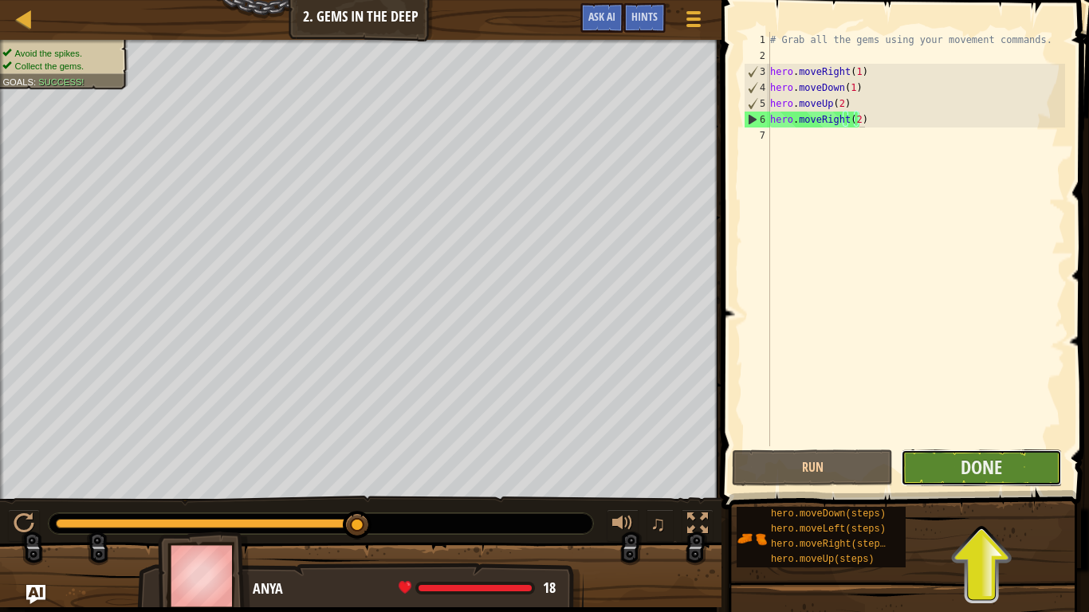
click at [955, 471] on button "Done" at bounding box center [981, 468] width 161 height 37
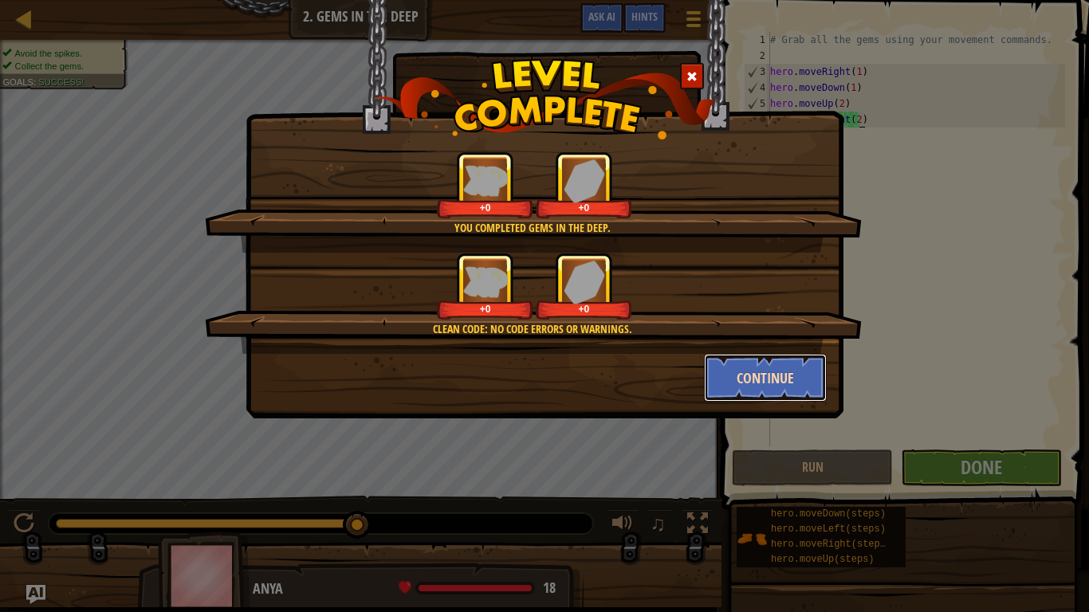
click at [759, 371] on button "Continue" at bounding box center [766, 378] width 124 height 48
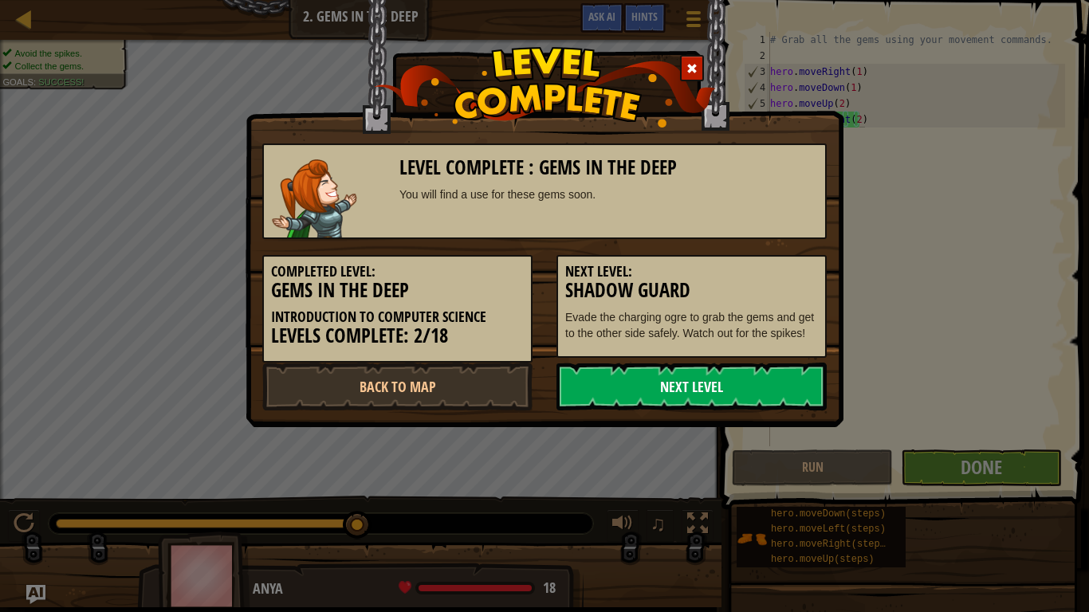
click at [729, 392] on link "Next Level" at bounding box center [691, 387] width 270 height 48
click at [729, 2] on body "Map Introduction to Computer Science 2. Gems in the Deep Game Menu Done Hints A…" at bounding box center [544, 1] width 1089 height 2
